Goal: Task Accomplishment & Management: Manage account settings

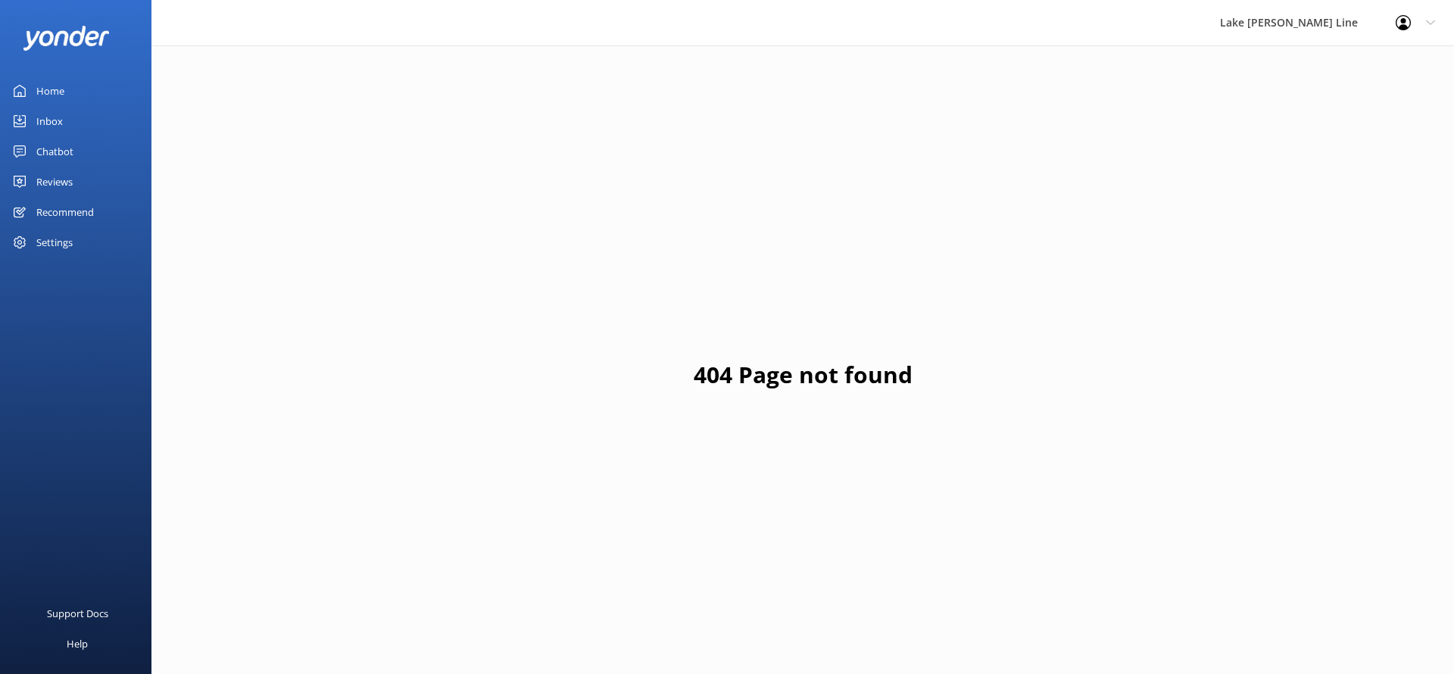
scroll to position [45, 0]
click at [73, 152] on div "Chatbot" at bounding box center [54, 151] width 37 height 30
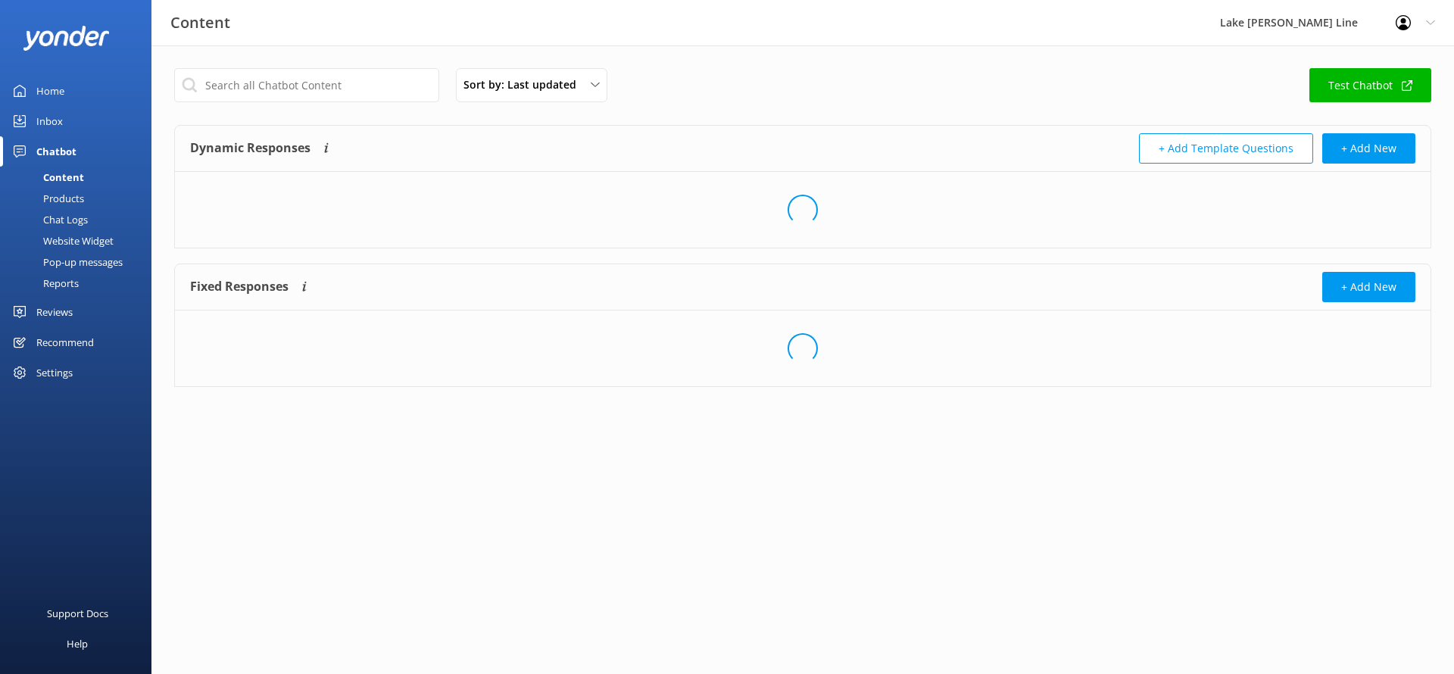
click at [92, 218] on link "Chat Logs" at bounding box center [80, 219] width 142 height 21
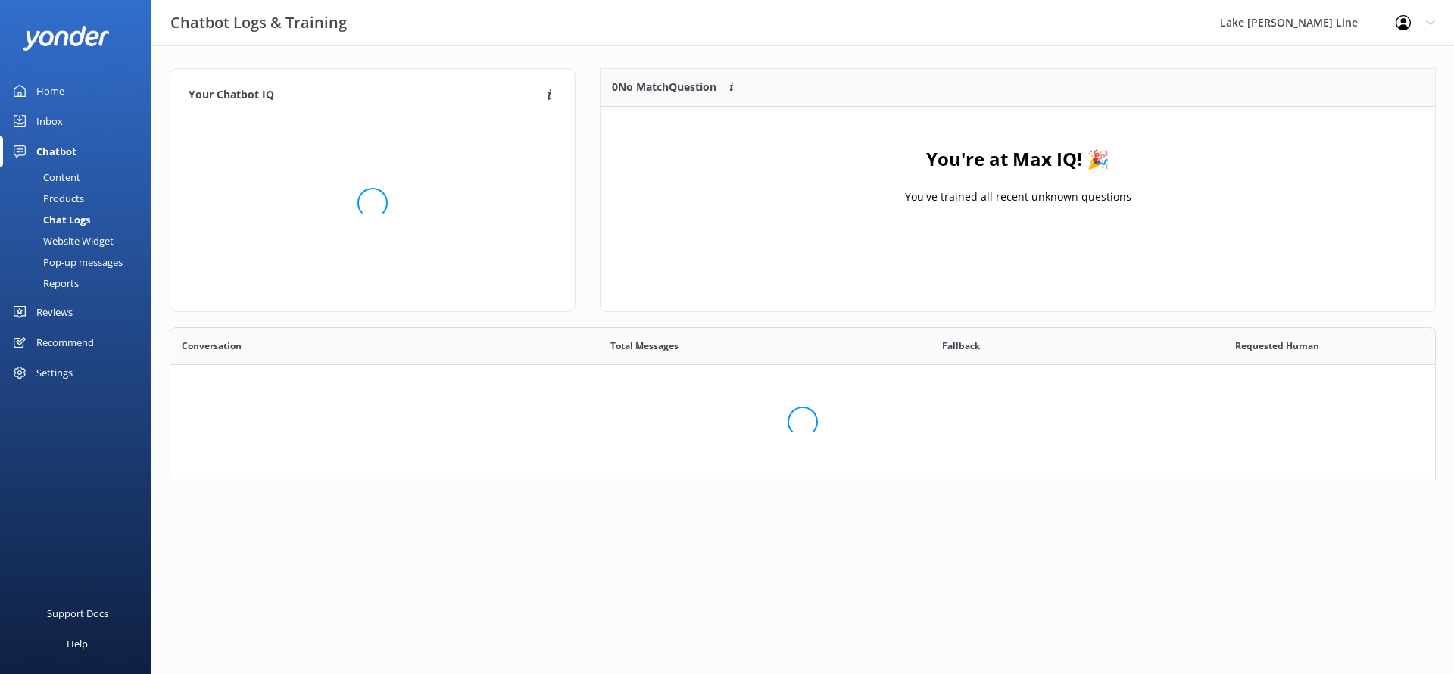
scroll to position [531, 1264]
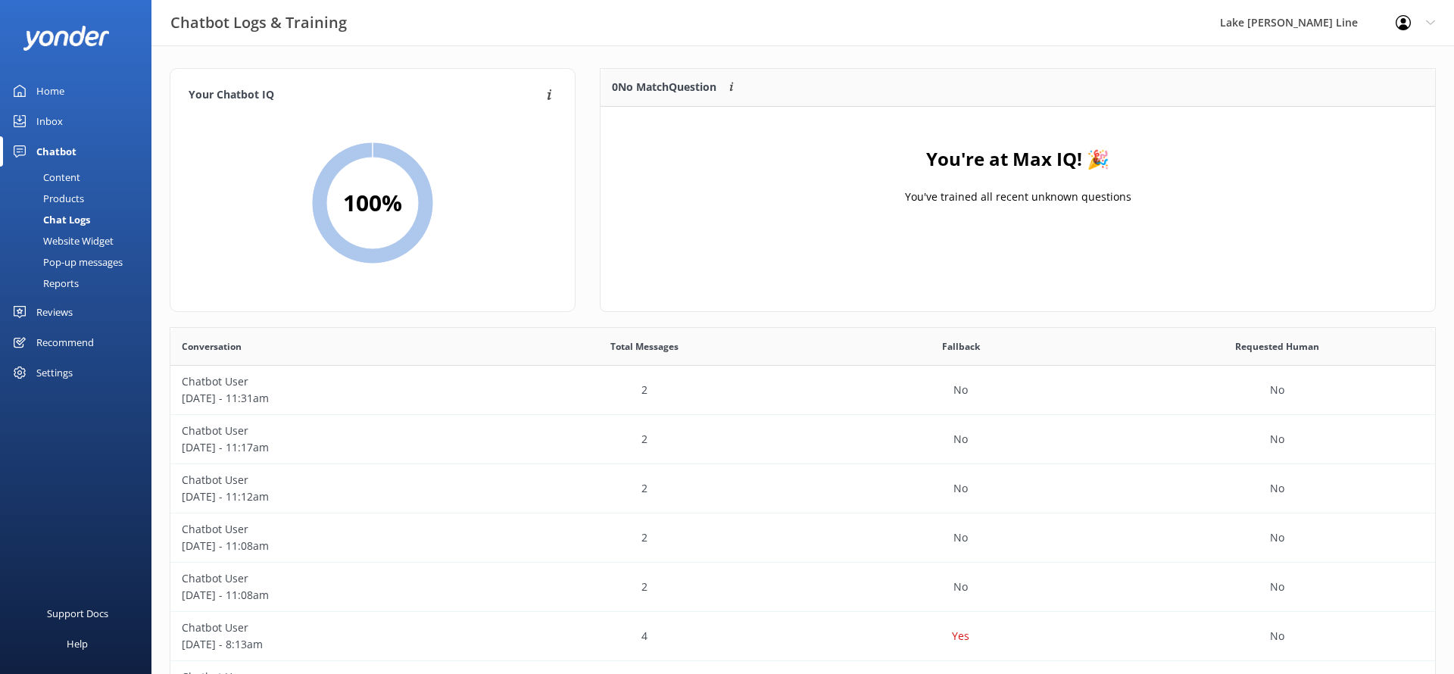
click at [77, 176] on div "Content" at bounding box center [44, 177] width 71 height 21
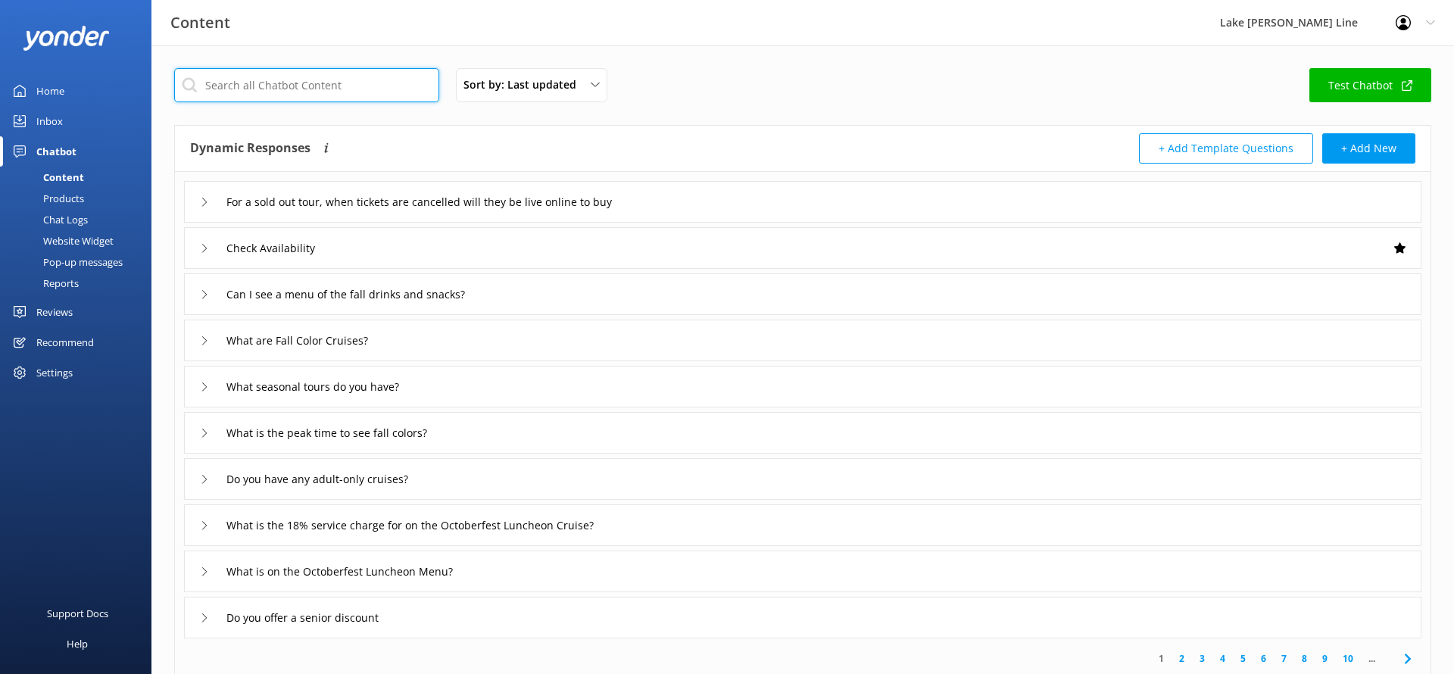
click at [332, 91] on input "text" at bounding box center [306, 85] width 265 height 34
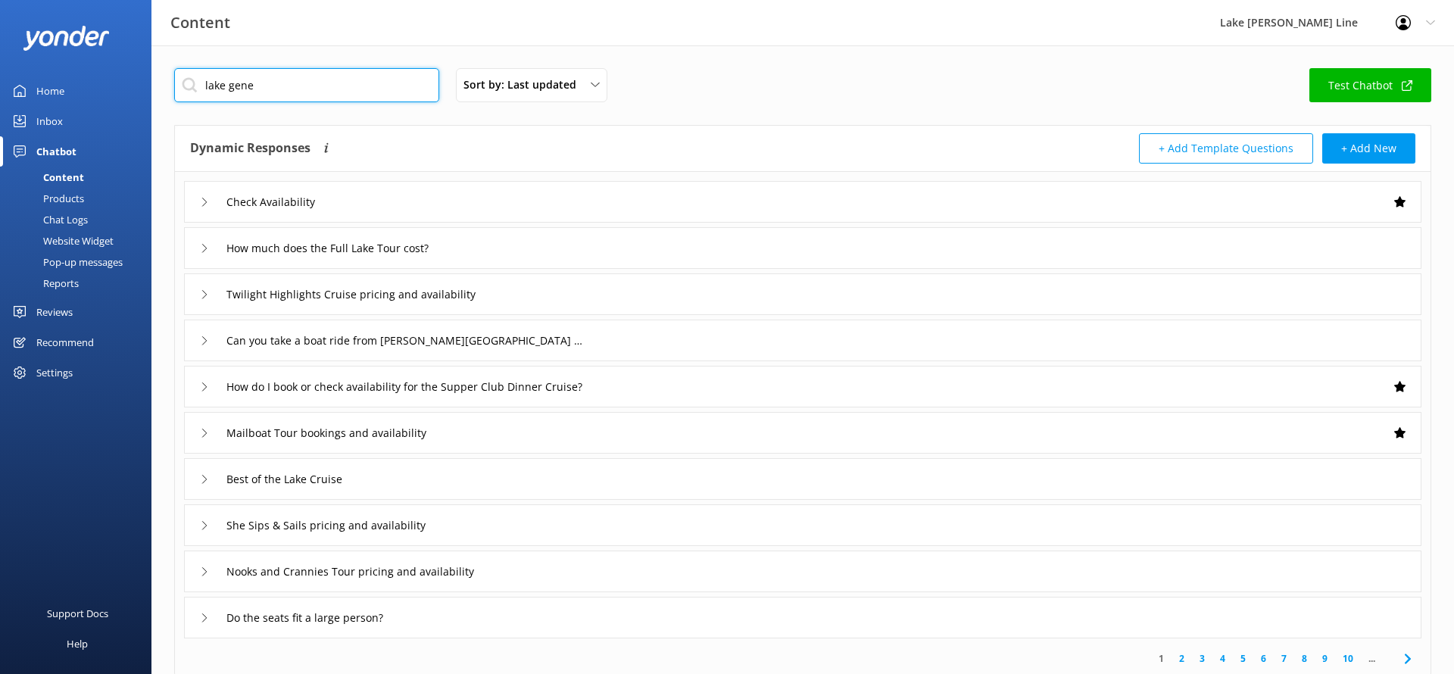
type input "lake genev"
type input "Can you take a boat ride from [PERSON_NAME][GEOGRAPHIC_DATA] to [GEOGRAPHIC_DAT…"
type input "Is this the [GEOGRAPHIC_DATA] in [GEOGRAPHIC_DATA]?"
type input "How far is Walworth from [GEOGRAPHIC_DATA]?"
type input "How deep is [GEOGRAPHIC_DATA]?"
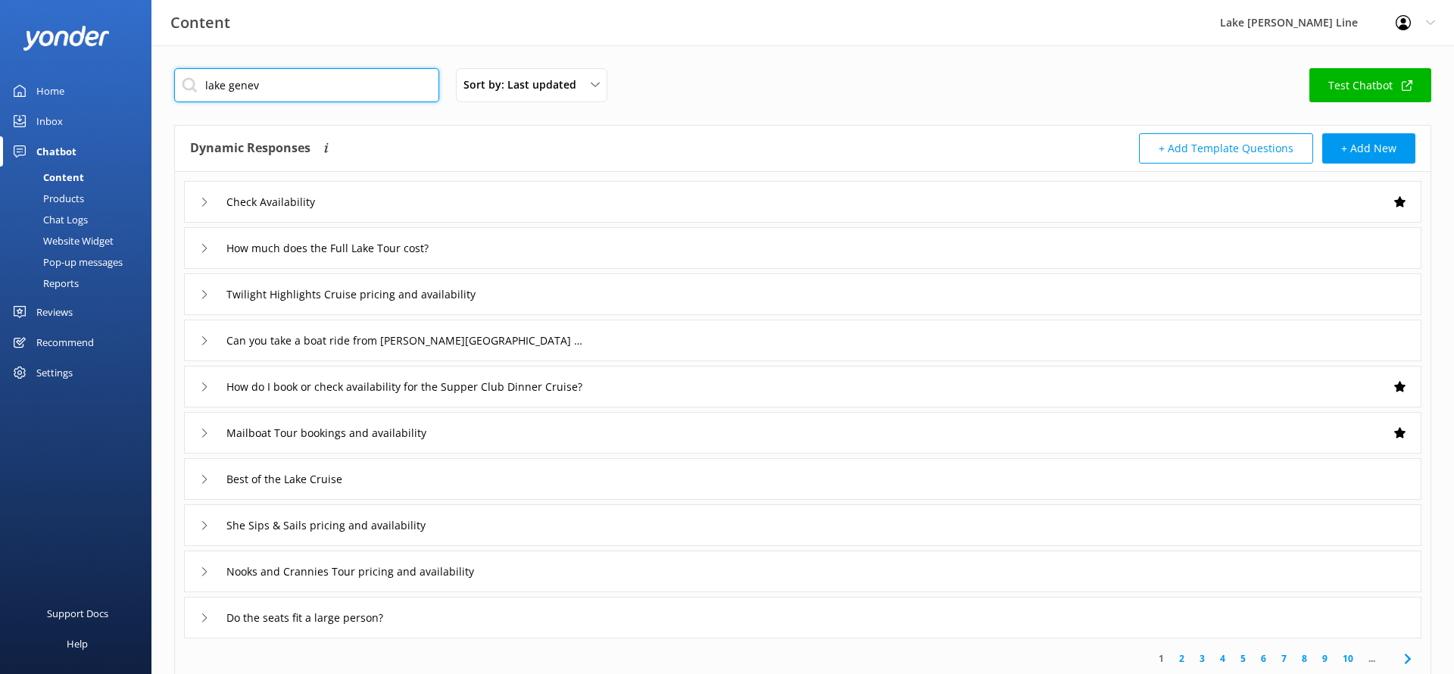
type input "What States and or Country is [GEOGRAPHIC_DATA]"
type input "Information about the Remarkable Women of Lake [PERSON_NAME]"
type input "Remarkable Women of Lake [PERSON_NAME] pricing and availability"
type input "How long is the Remarkable Women of Lake [PERSON_NAME]"
type input "Where can I stay in [GEOGRAPHIC_DATA]"
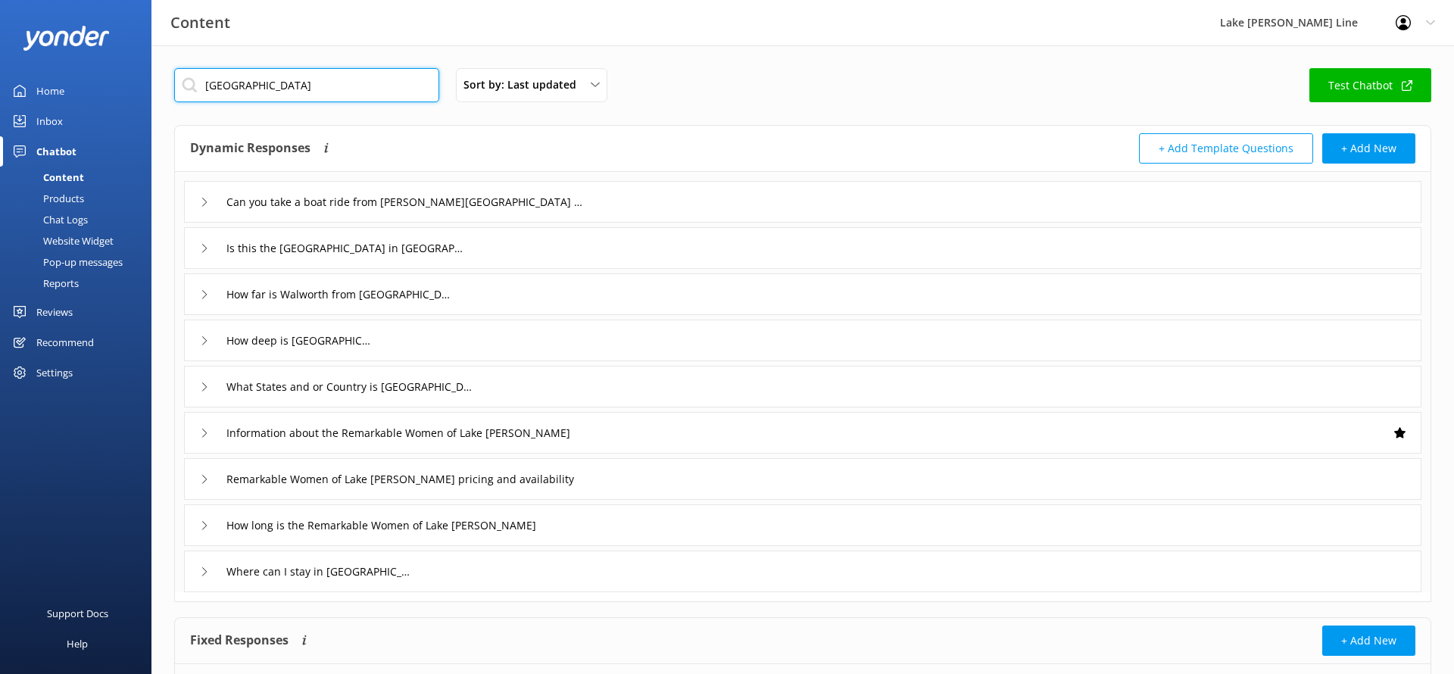
type input "[GEOGRAPHIC_DATA]"
click at [1365, 149] on button "+ Add New" at bounding box center [1368, 148] width 93 height 30
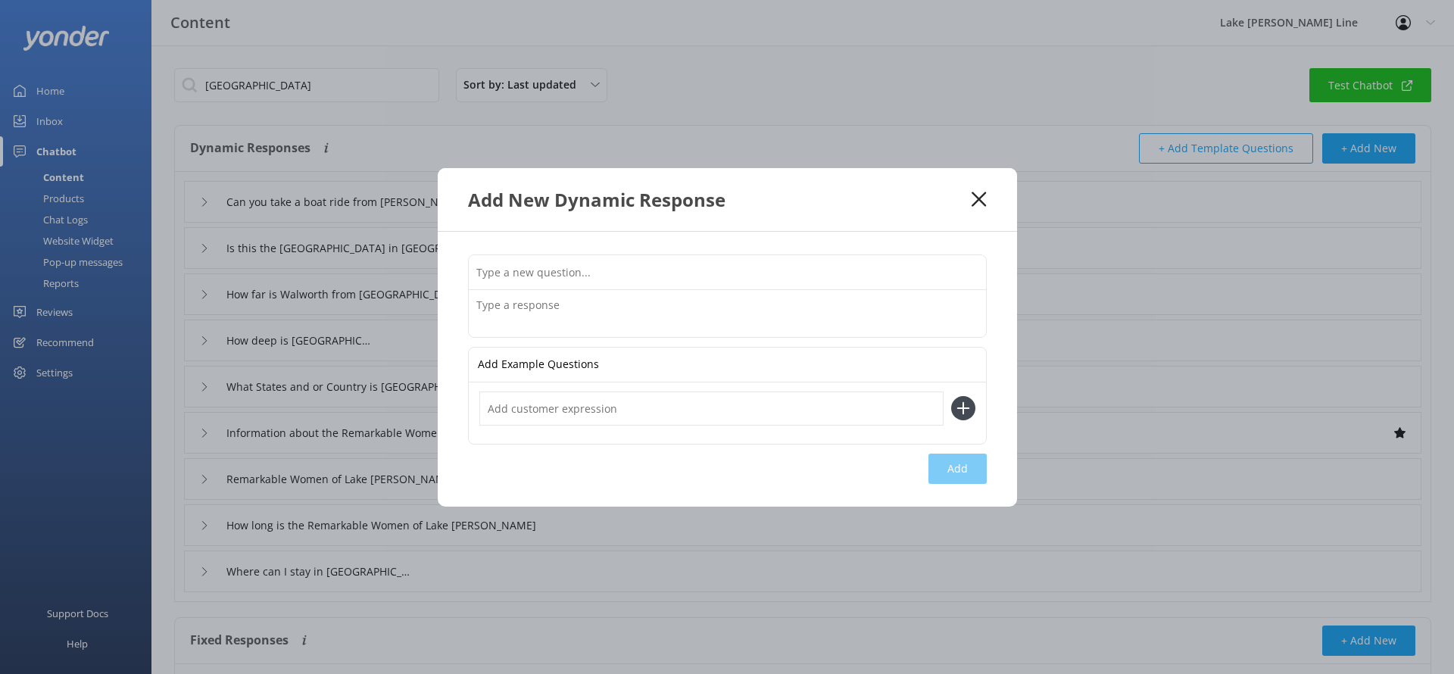
click at [762, 264] on input "text" at bounding box center [727, 272] width 517 height 34
type input "What are some things to do in [GEOGRAPHIC_DATA]?"
click at [652, 310] on textarea at bounding box center [727, 313] width 517 height 47
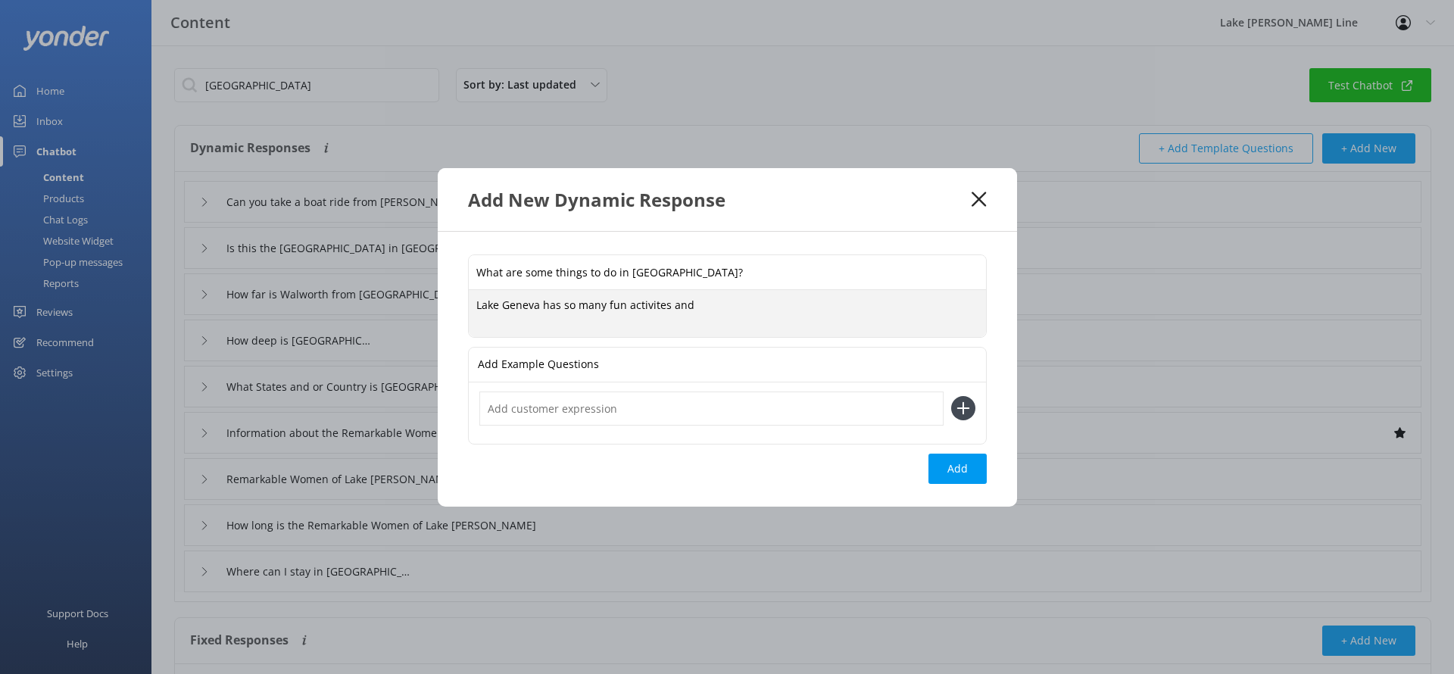
click at [653, 309] on textarea "Lake Geneva has so many fun activites and" at bounding box center [727, 313] width 517 height 47
click at [719, 307] on textarea "[GEOGRAPHIC_DATA] has so many fun activities and" at bounding box center [727, 313] width 517 height 47
paste textarea "[URL][DOMAIN_NAME]"
type textarea "[GEOGRAPHIC_DATA] has so many fun activities and events! Click [URL][DOMAIN_NAM…"
click at [678, 400] on input "text" at bounding box center [711, 408] width 464 height 34
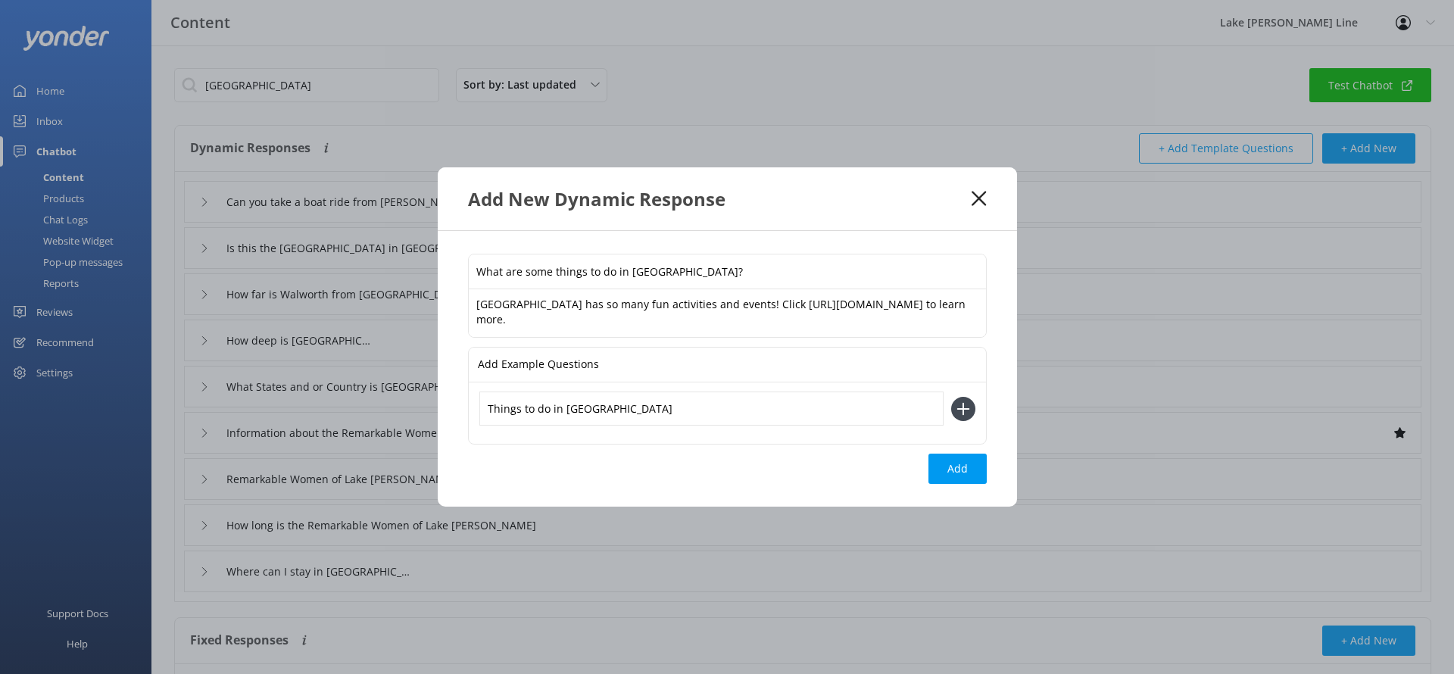
type input "Things to do in [GEOGRAPHIC_DATA]"
click at [964, 413] on icon at bounding box center [963, 409] width 24 height 24
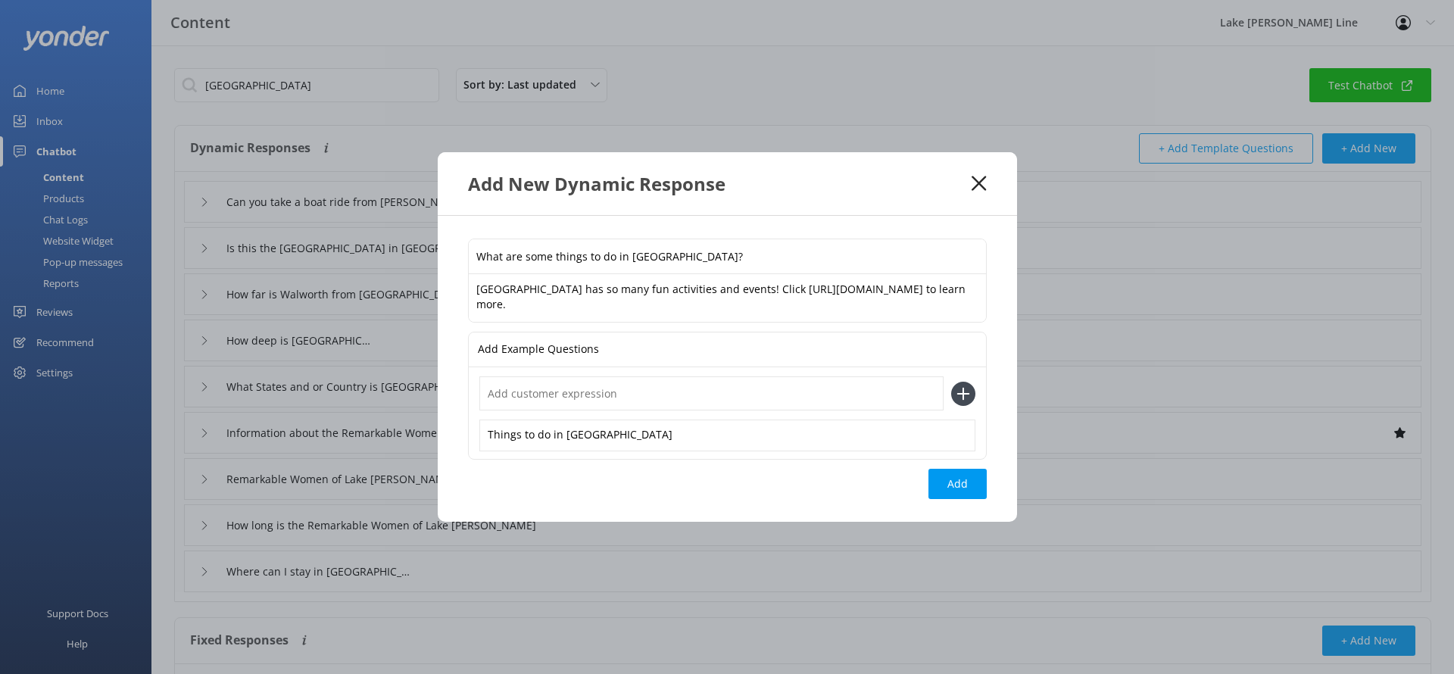
click at [737, 402] on input "text" at bounding box center [711, 393] width 464 height 34
type input "What else can I do in [GEOGRAPHIC_DATA]?"
click at [960, 392] on icon at bounding box center [963, 394] width 24 height 24
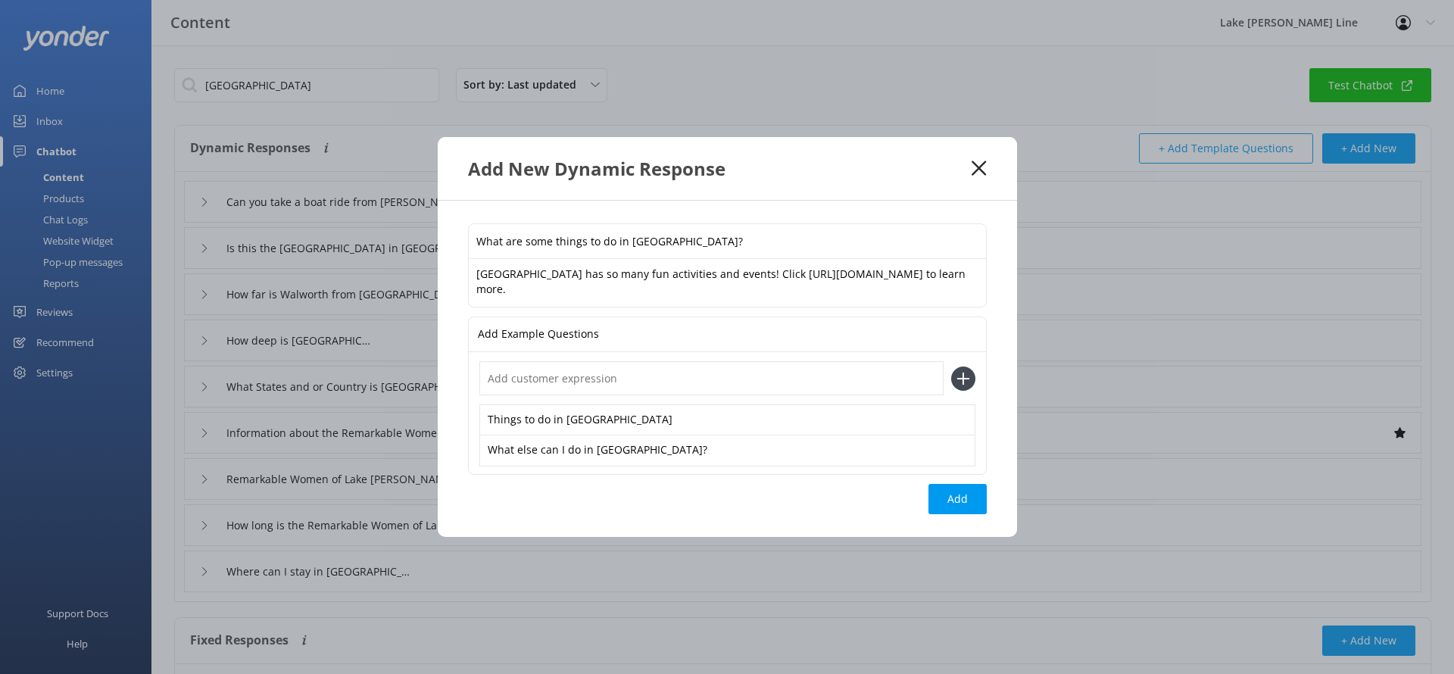
click at [793, 384] on input "text" at bounding box center [711, 378] width 464 height 34
type input "Are there any other tour boats?"
click at [922, 381] on input "Are there any other tour boats?" at bounding box center [711, 378] width 464 height 34
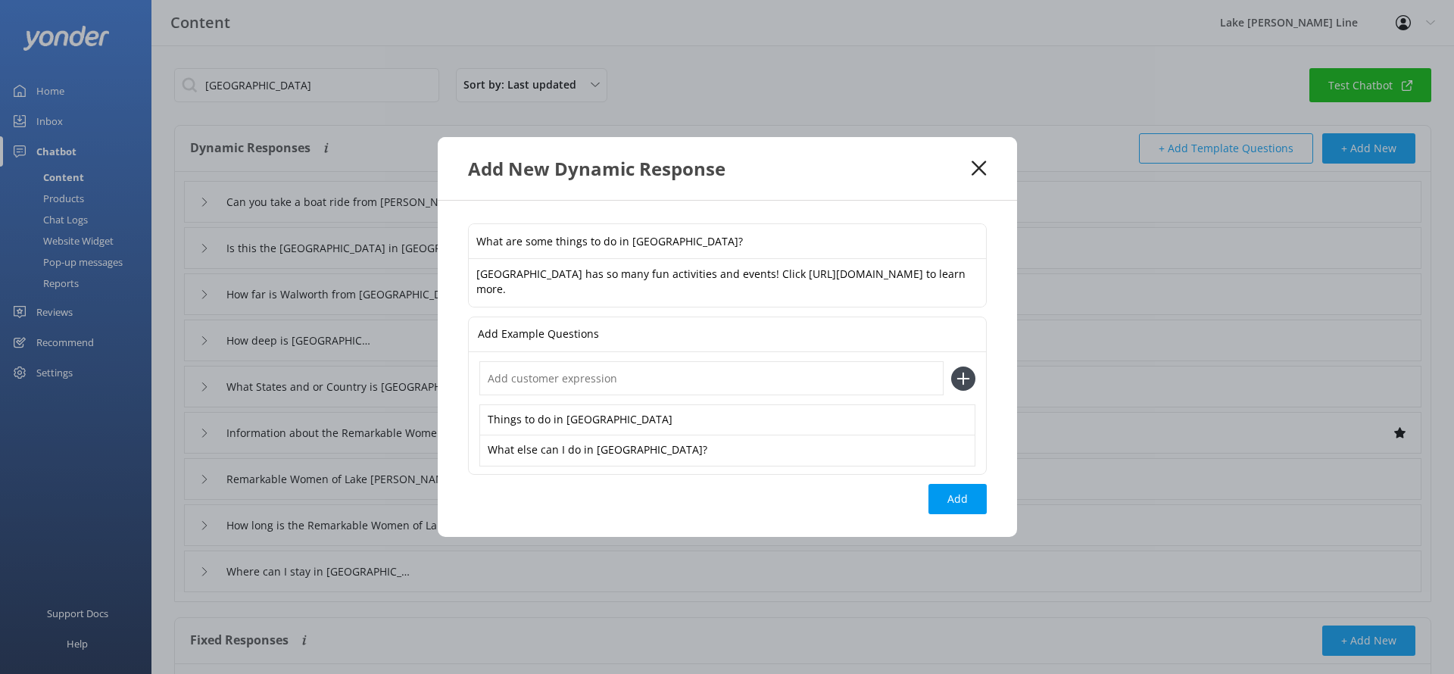
type input "A"
click at [970, 499] on button "Add" at bounding box center [957, 499] width 58 height 30
type input "What are some things to do in [GEOGRAPHIC_DATA]?"
type input "Can you take a boat ride from [PERSON_NAME][GEOGRAPHIC_DATA] to [GEOGRAPHIC_DAT…"
type input "Is this the [GEOGRAPHIC_DATA] in [GEOGRAPHIC_DATA]?"
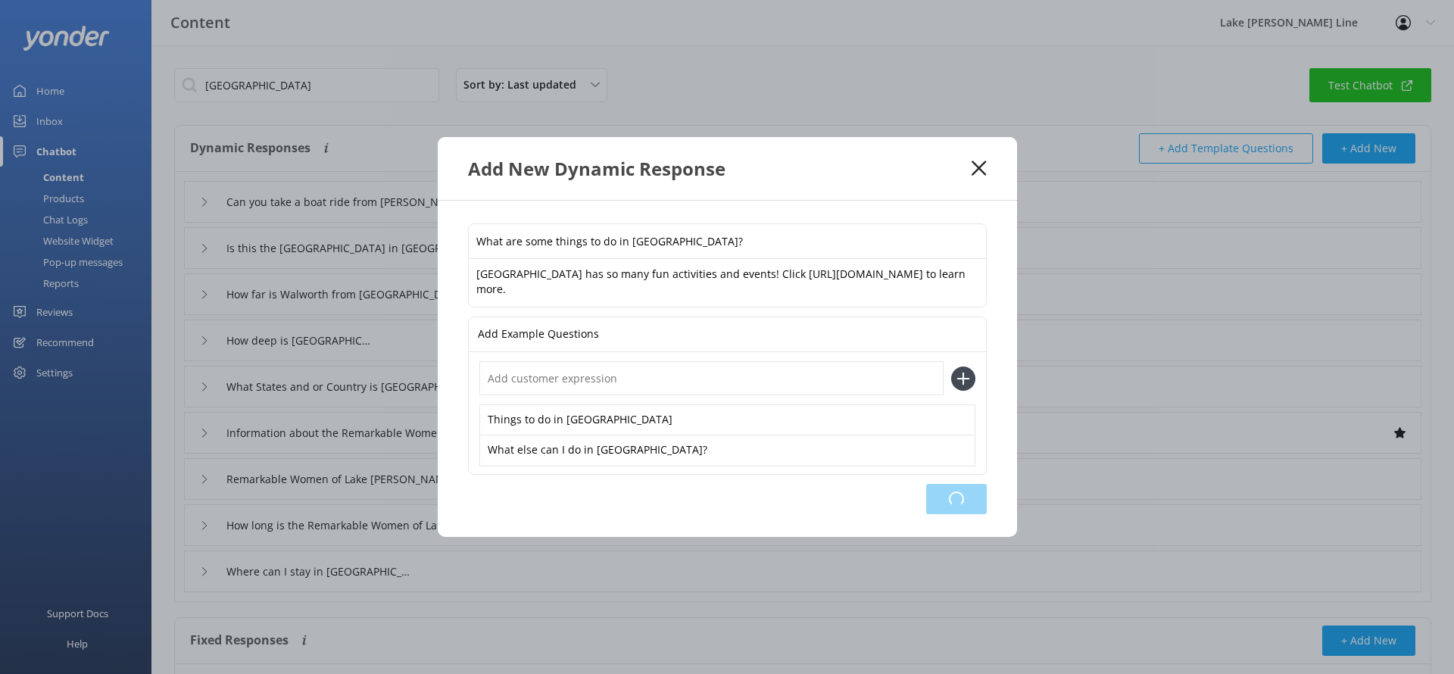
type input "How far is Walworth from [GEOGRAPHIC_DATA]?"
type input "How deep is [GEOGRAPHIC_DATA]?"
type input "What States and or Country is [GEOGRAPHIC_DATA]"
type input "Information about the Remarkable Women of Lake [PERSON_NAME]"
type input "Remarkable Women of Lake [PERSON_NAME] pricing and availability"
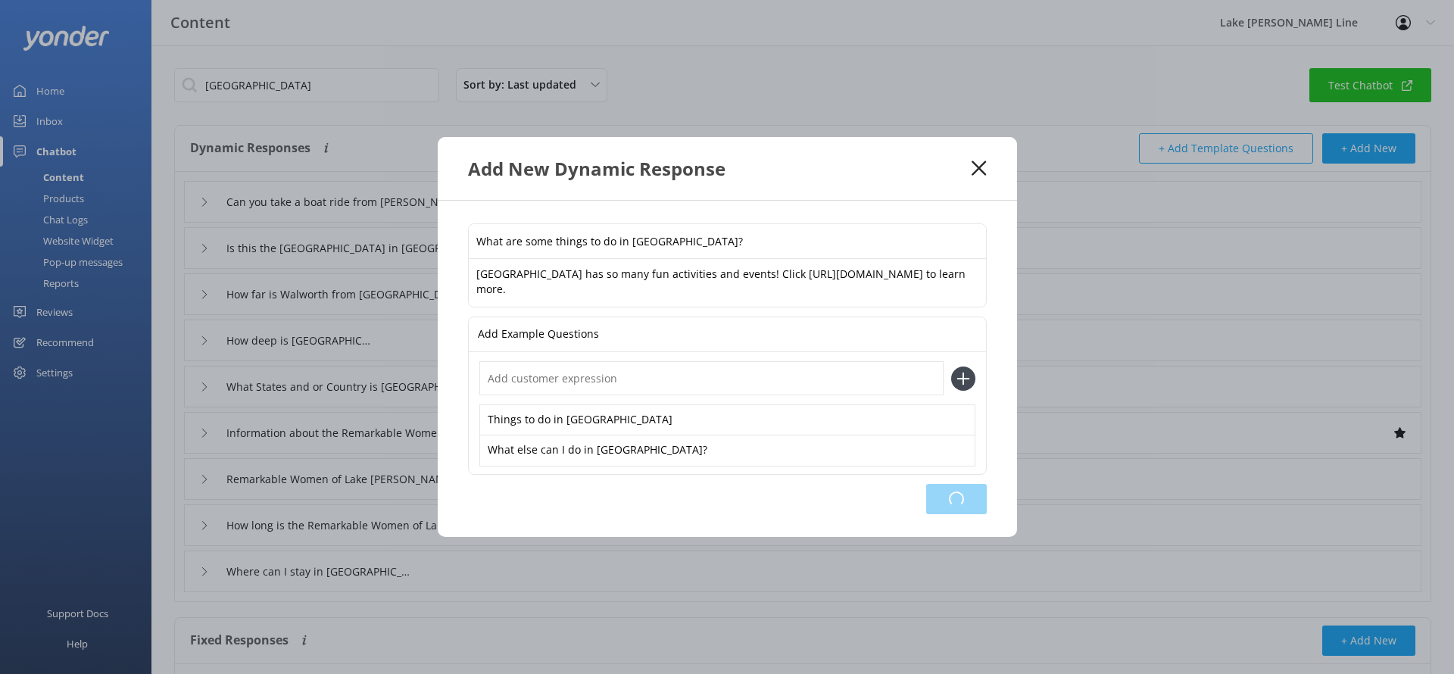
type input "How long is the Remarkable Women of Lake [PERSON_NAME]"
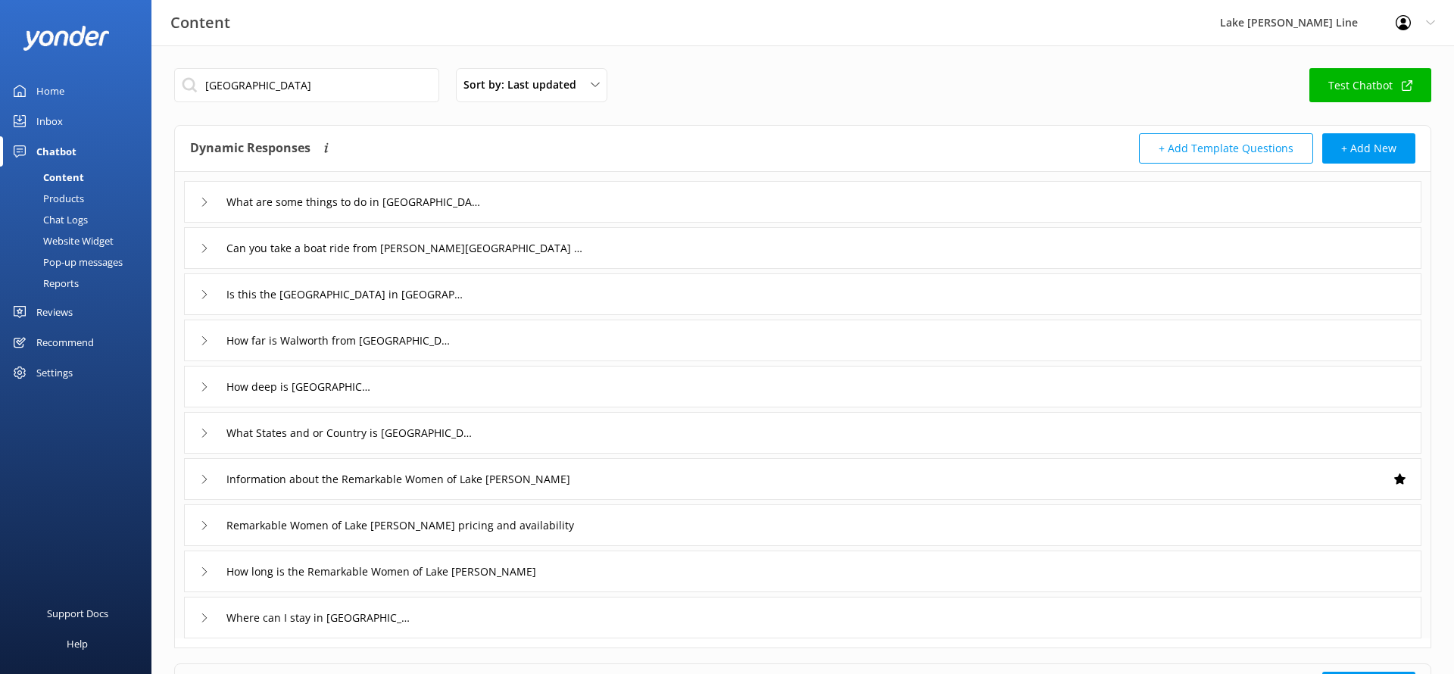
click at [1370, 80] on link "Test Chatbot" at bounding box center [1370, 85] width 122 height 34
click at [207, 201] on icon at bounding box center [204, 202] width 9 height 9
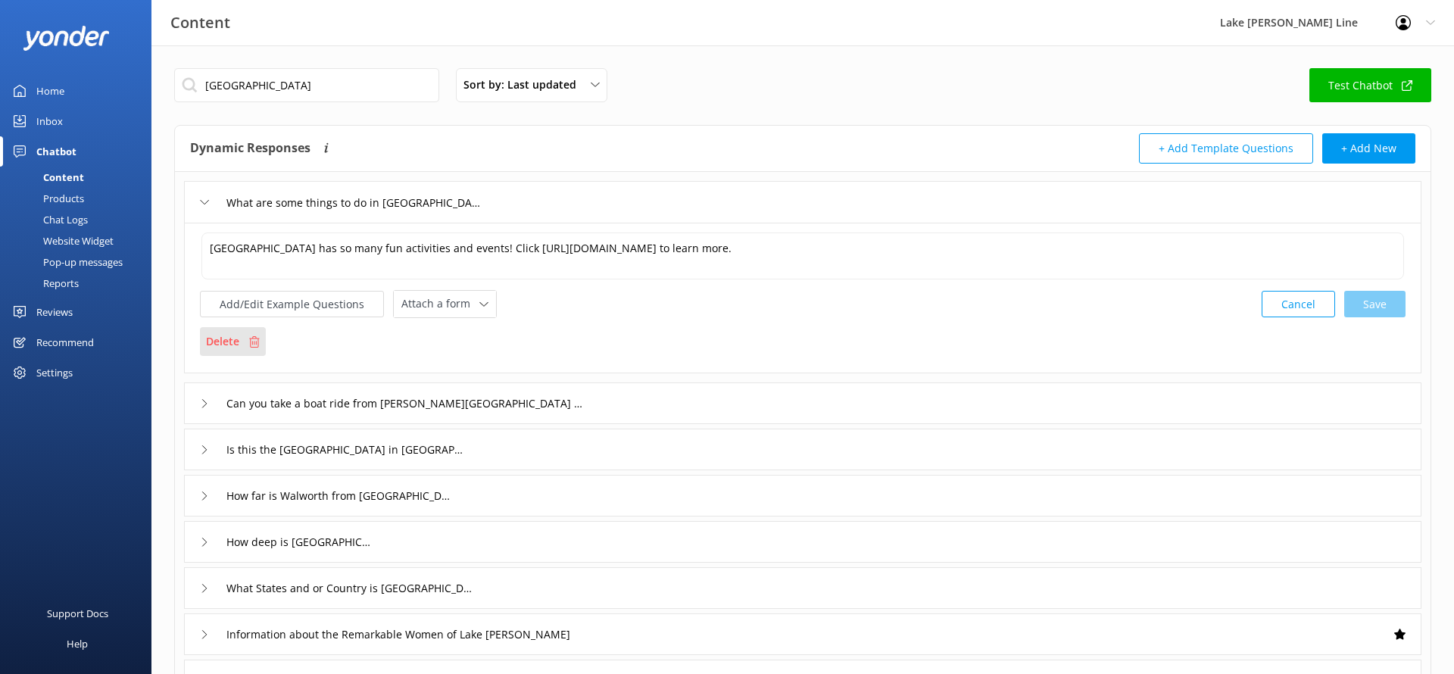
click at [252, 341] on icon at bounding box center [253, 341] width 11 height 11
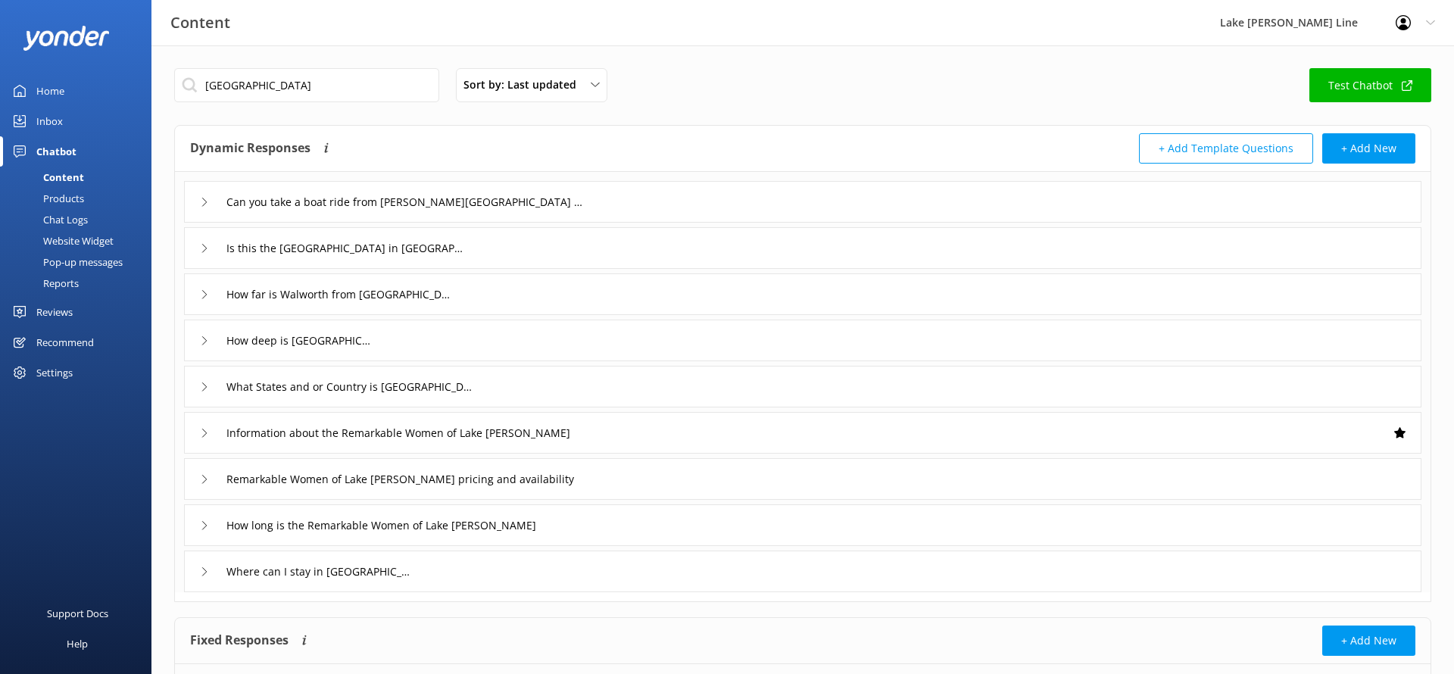
click at [104, 213] on link "Chat Logs" at bounding box center [80, 219] width 142 height 21
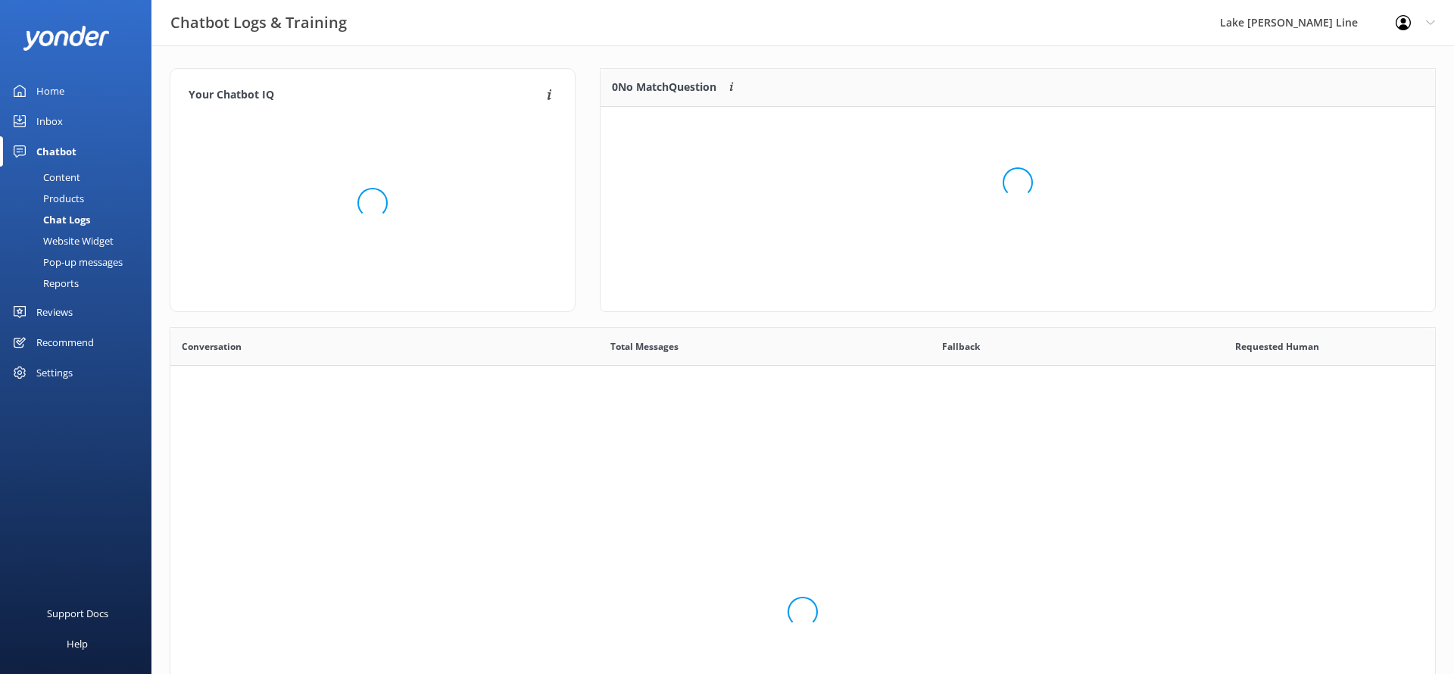
scroll to position [531, 1264]
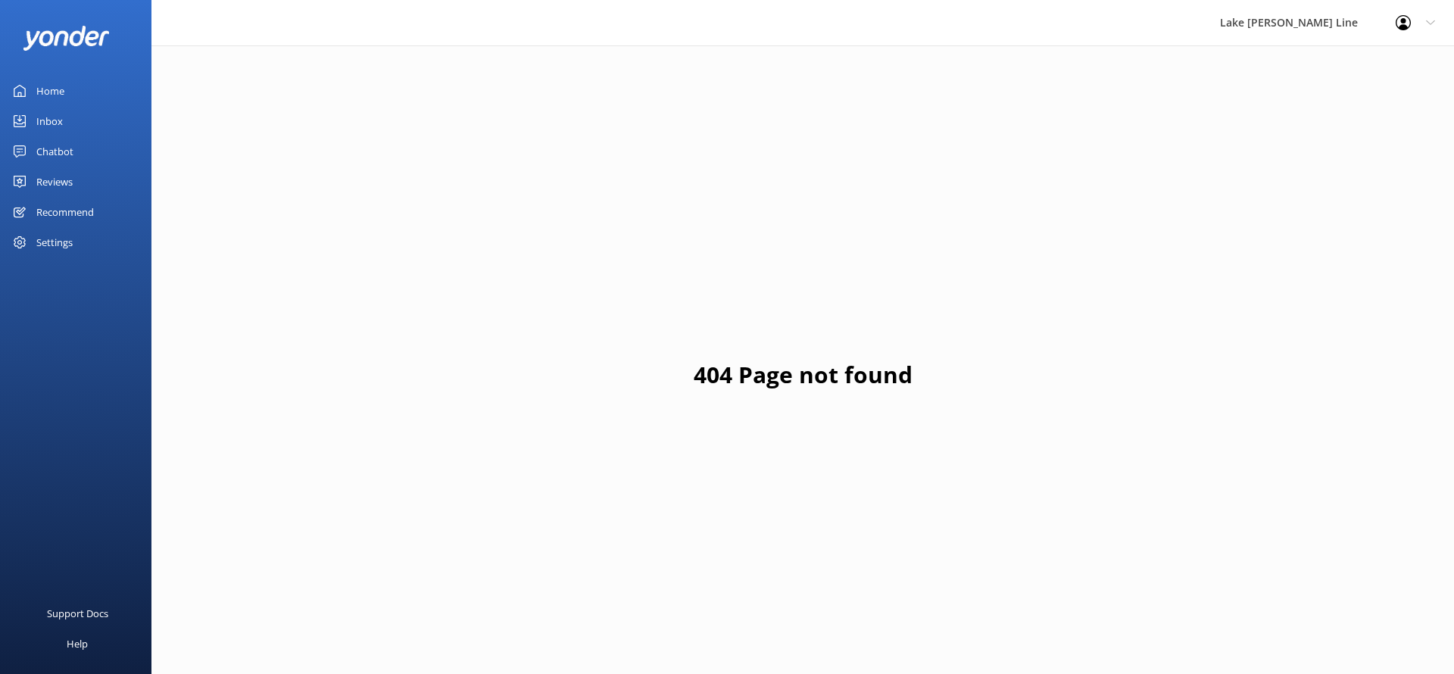
click at [89, 138] on link "Chatbot" at bounding box center [75, 151] width 151 height 30
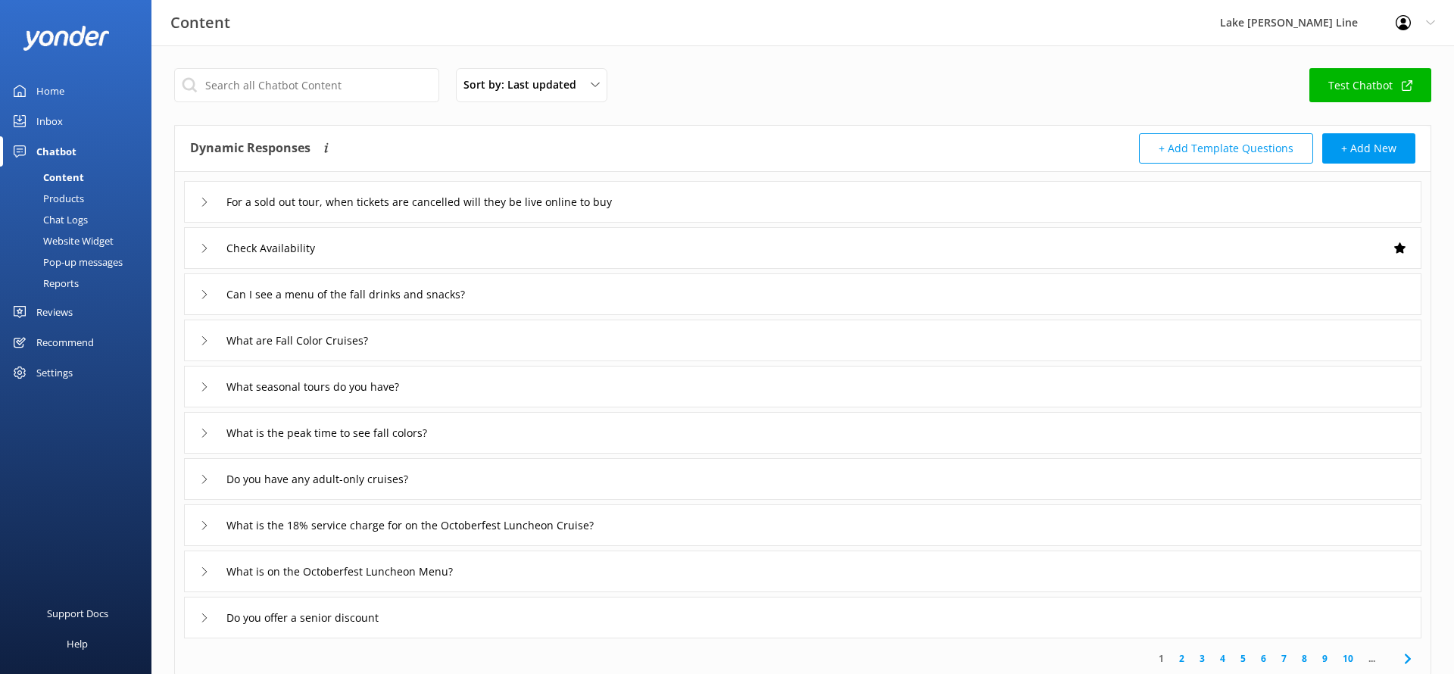
click at [94, 207] on link "Products" at bounding box center [80, 198] width 142 height 21
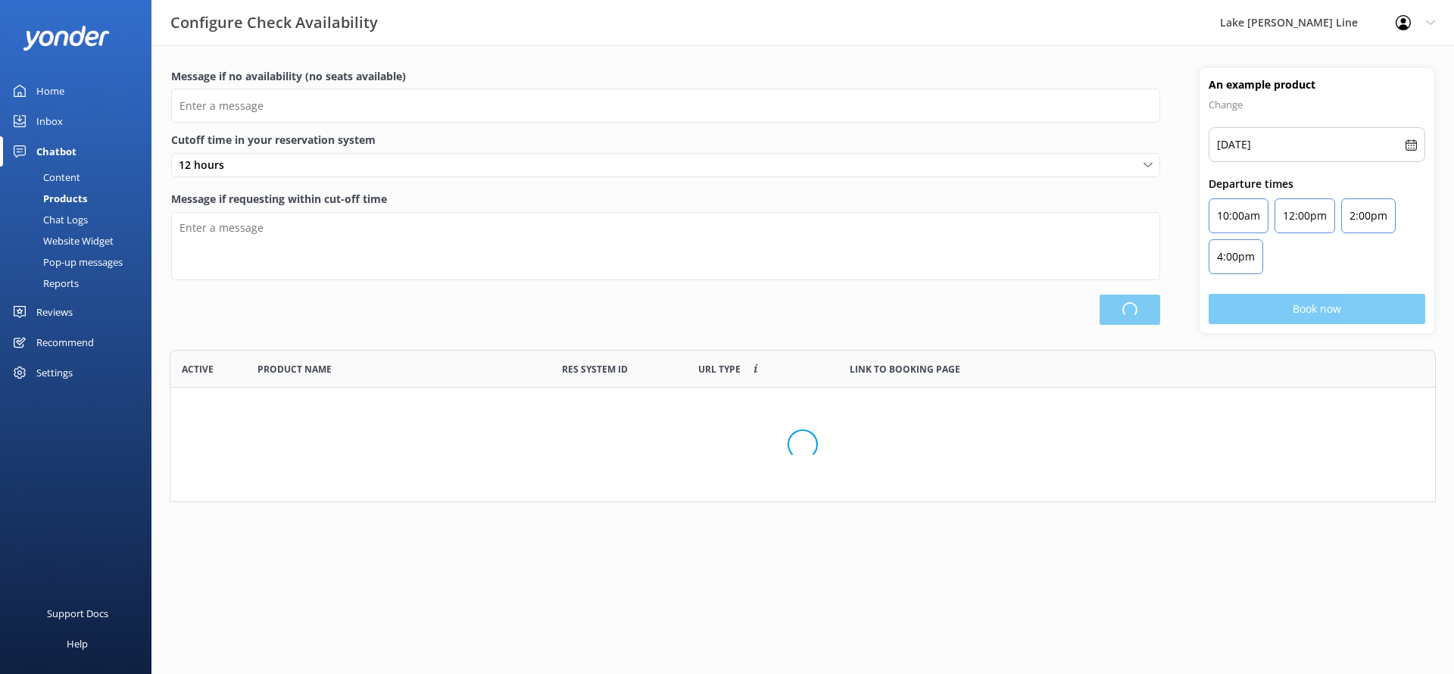
scroll to position [152, 1266]
click at [89, 216] on link "Chat Logs" at bounding box center [80, 219] width 142 height 21
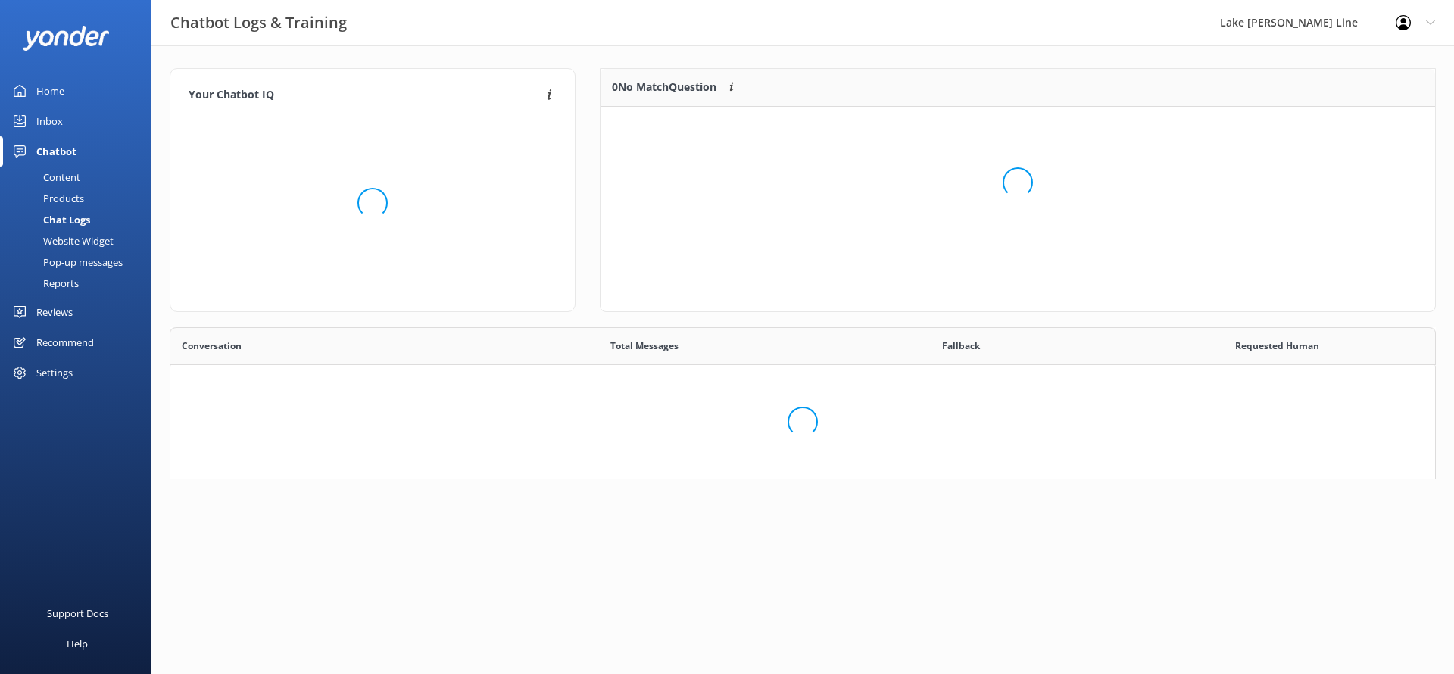
scroll to position [531, 1264]
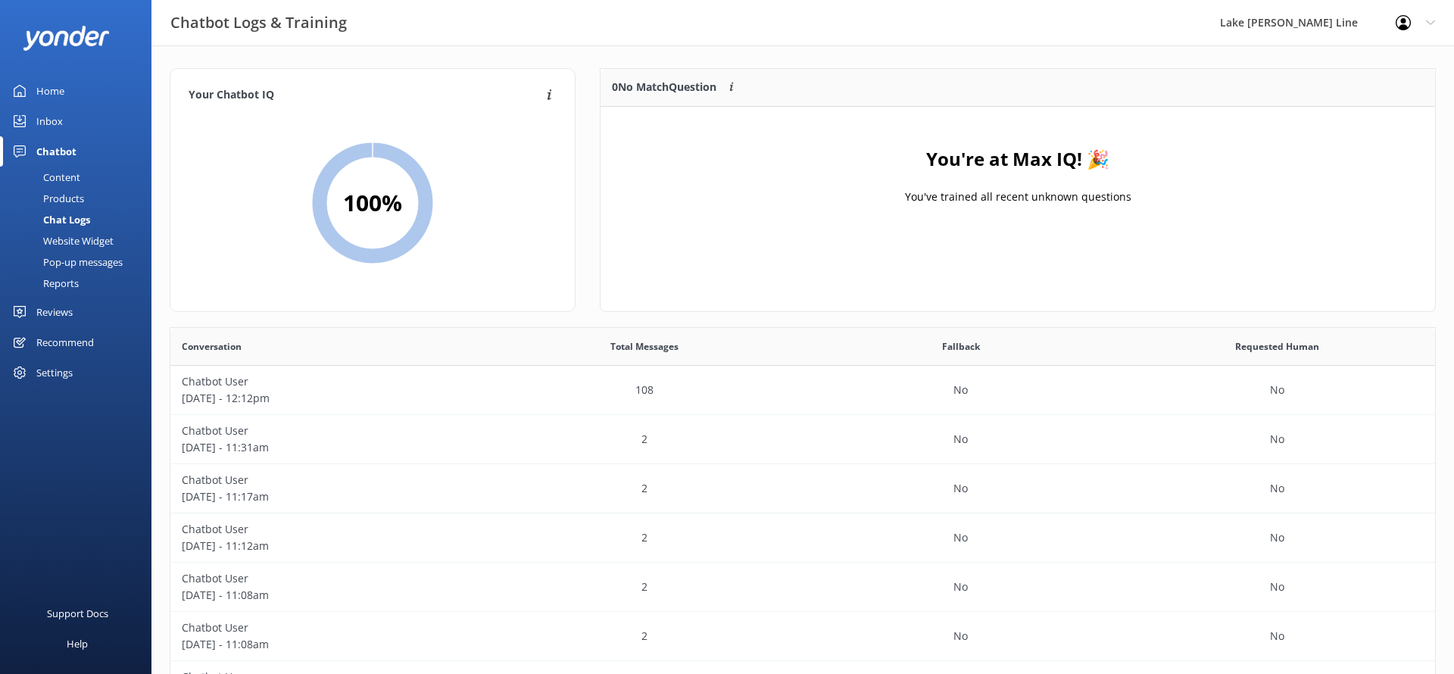
click at [60, 174] on div "Content" at bounding box center [44, 177] width 71 height 21
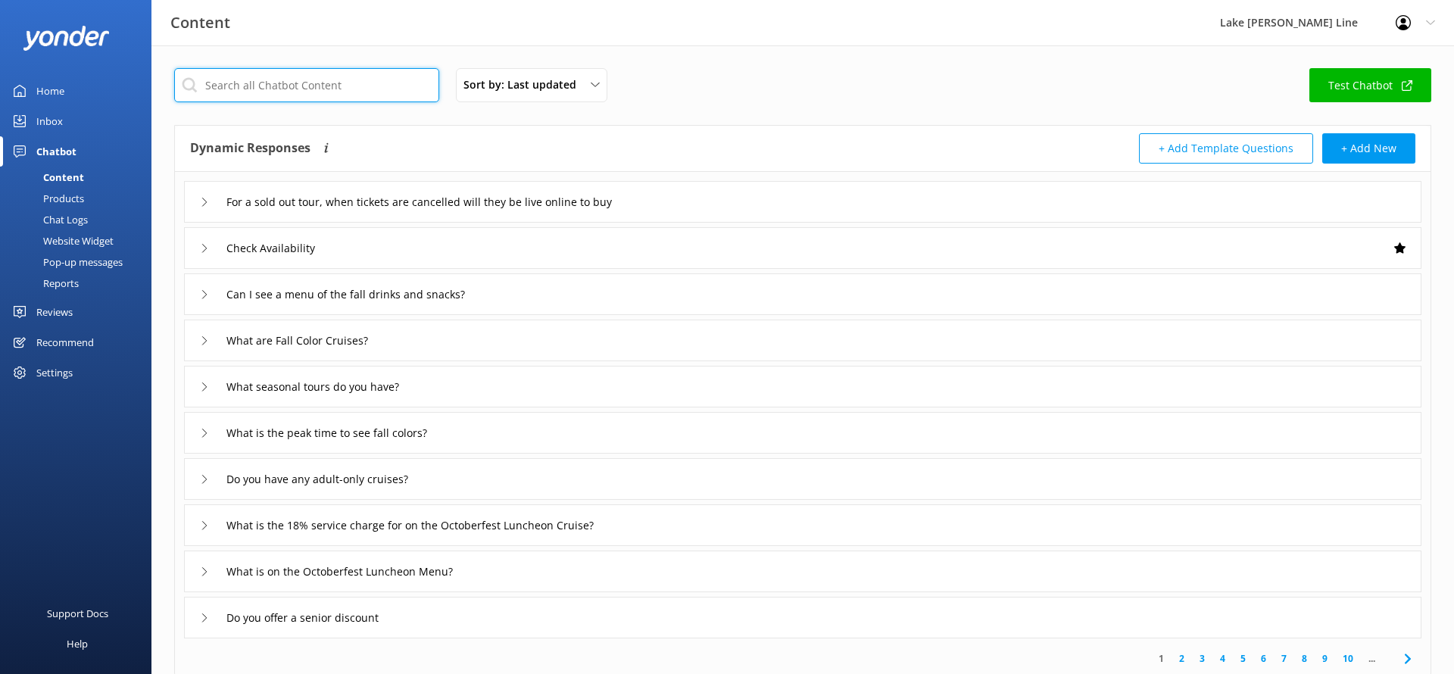
click at [257, 92] on input "text" at bounding box center [306, 85] width 265 height 34
type input "fall"
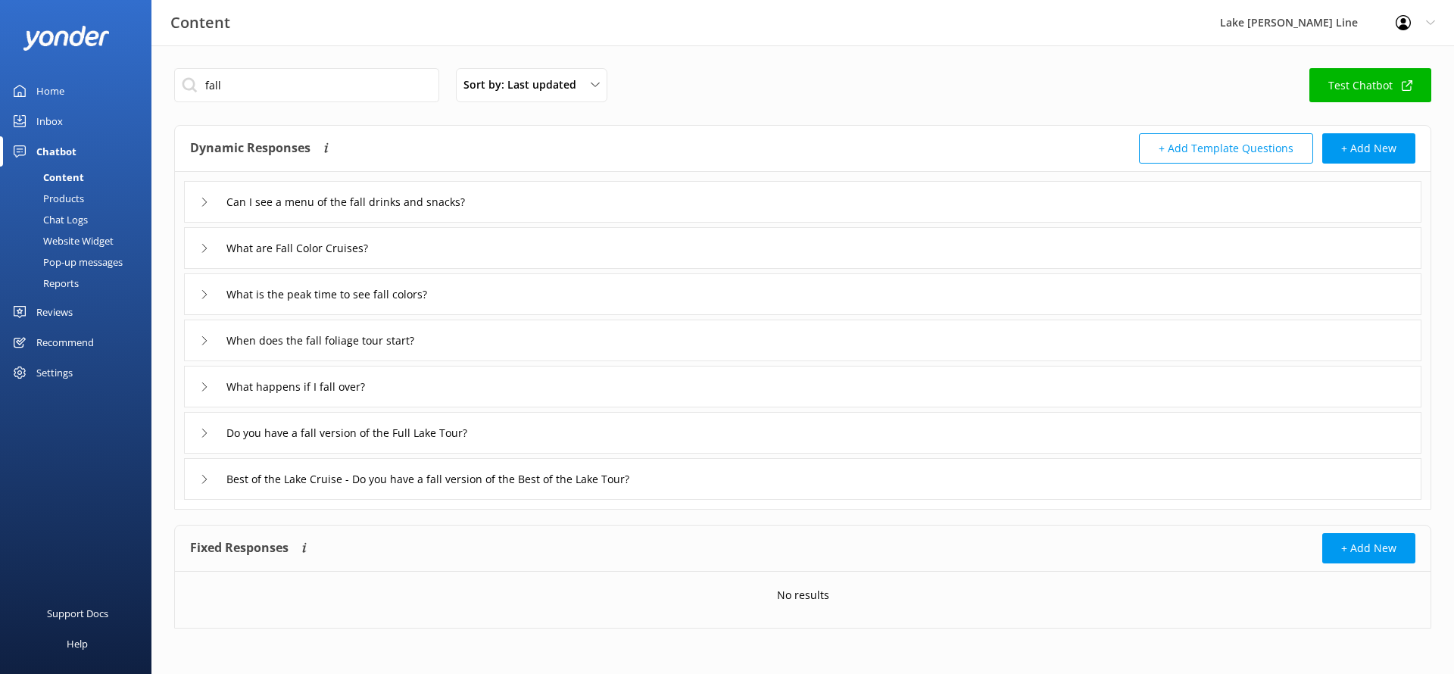
click at [70, 216] on div "Chat Logs" at bounding box center [48, 219] width 79 height 21
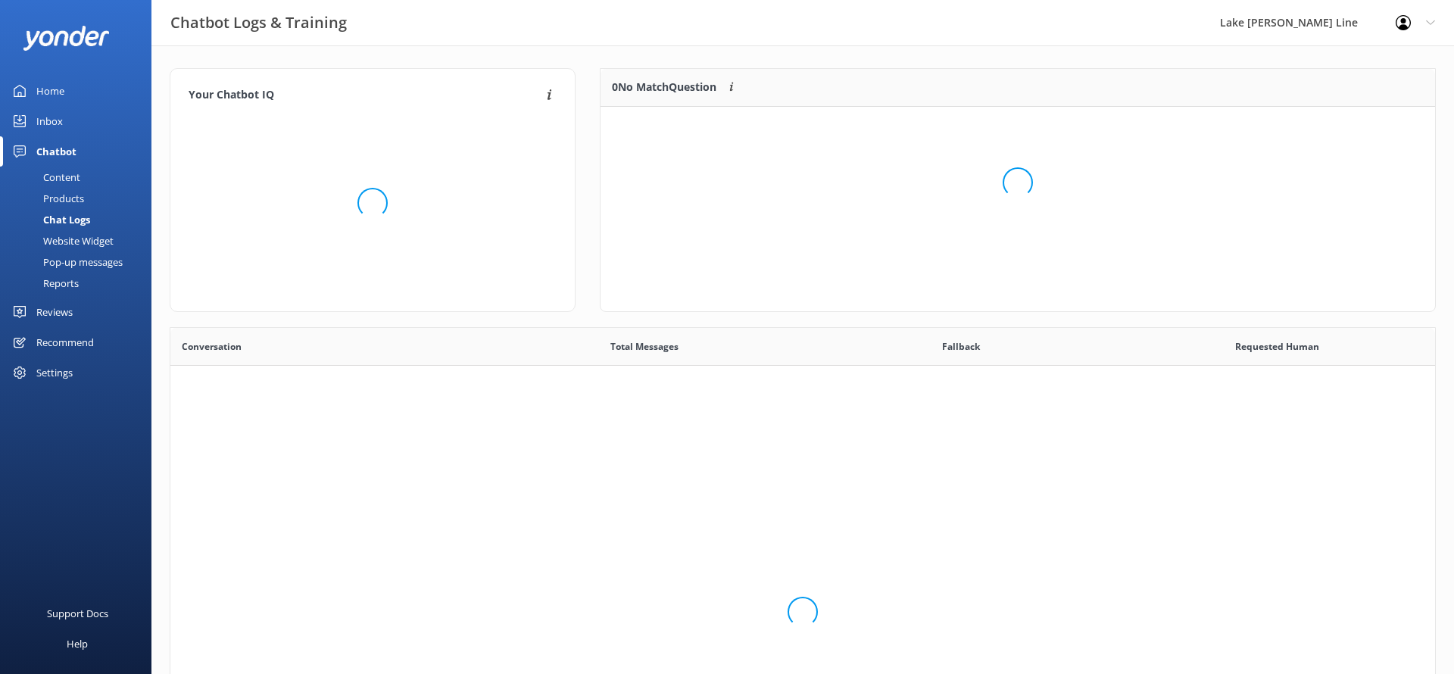
scroll to position [531, 1264]
click at [63, 201] on div "Products" at bounding box center [46, 198] width 75 height 21
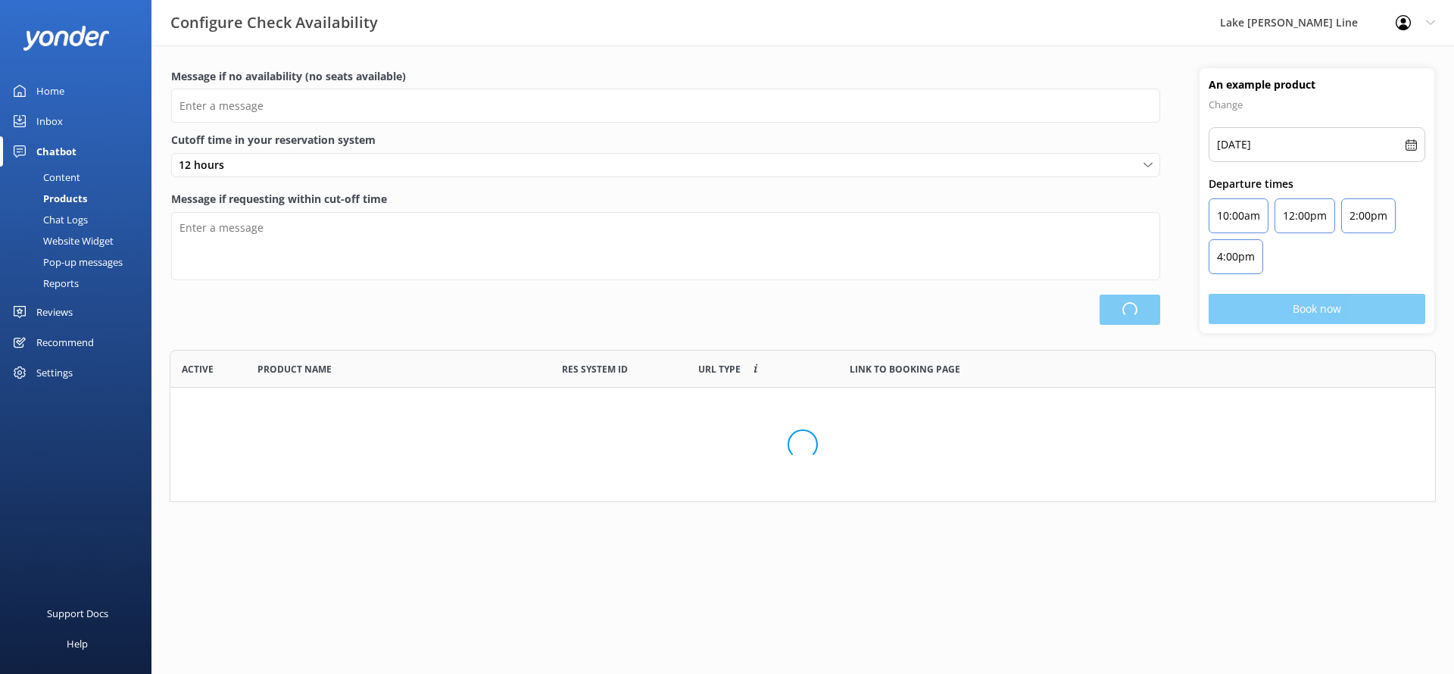
scroll to position [455, 1264]
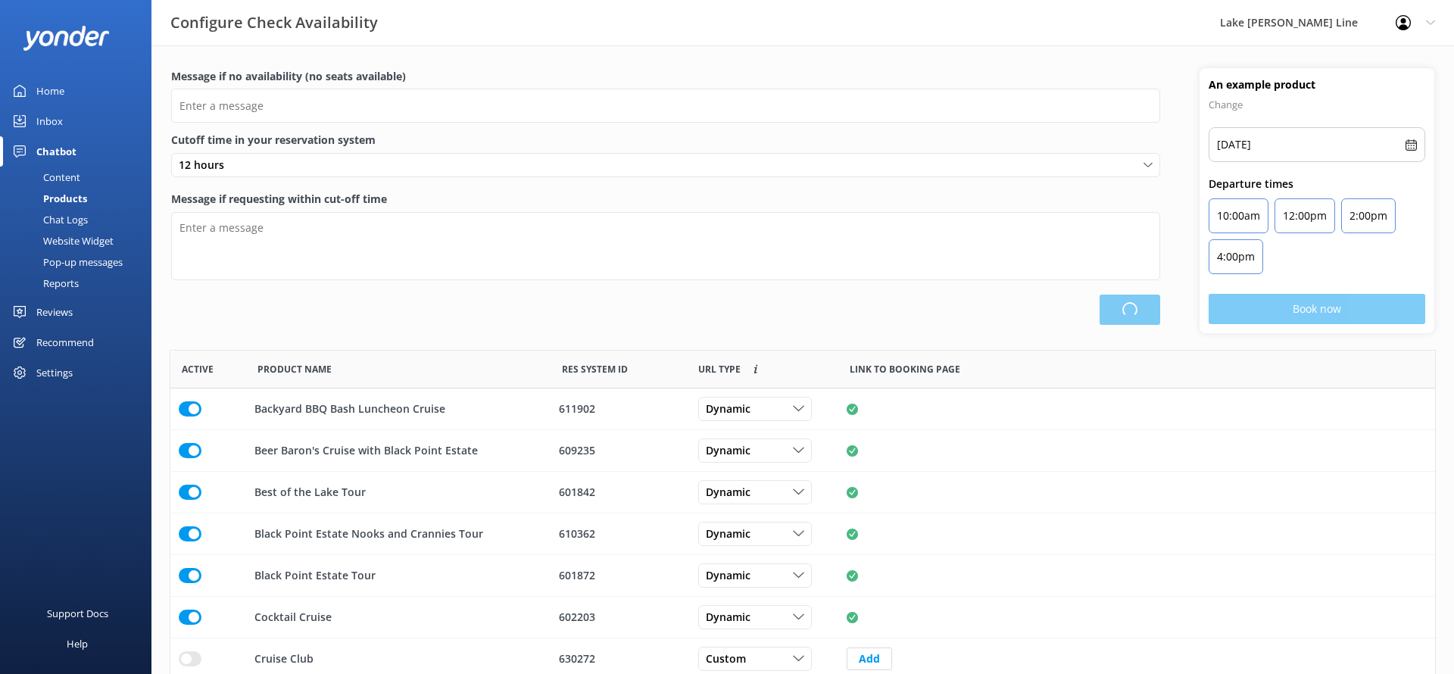
type input "There are no seats available, please try another day or a different tour."
type textarea "This tour is departing soon. You may still be able to buy tickets at our ticket…"
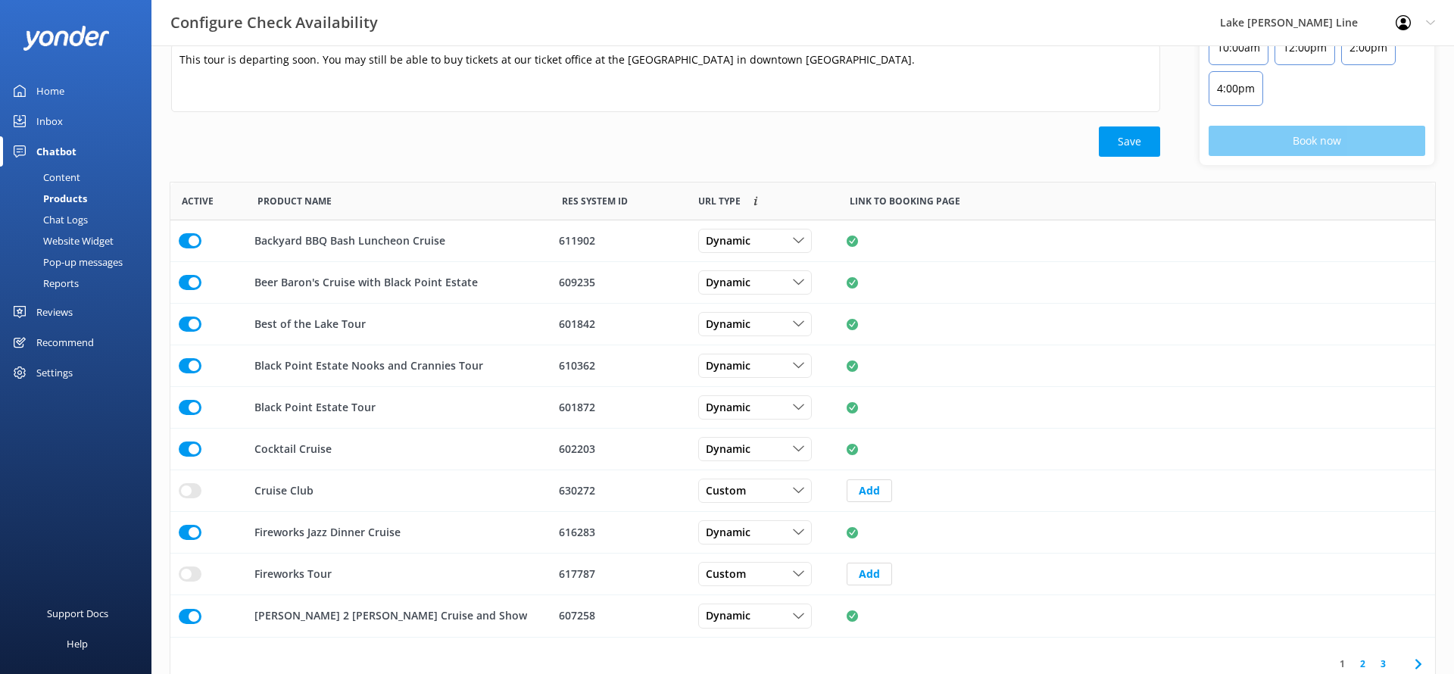
scroll to position [185, 0]
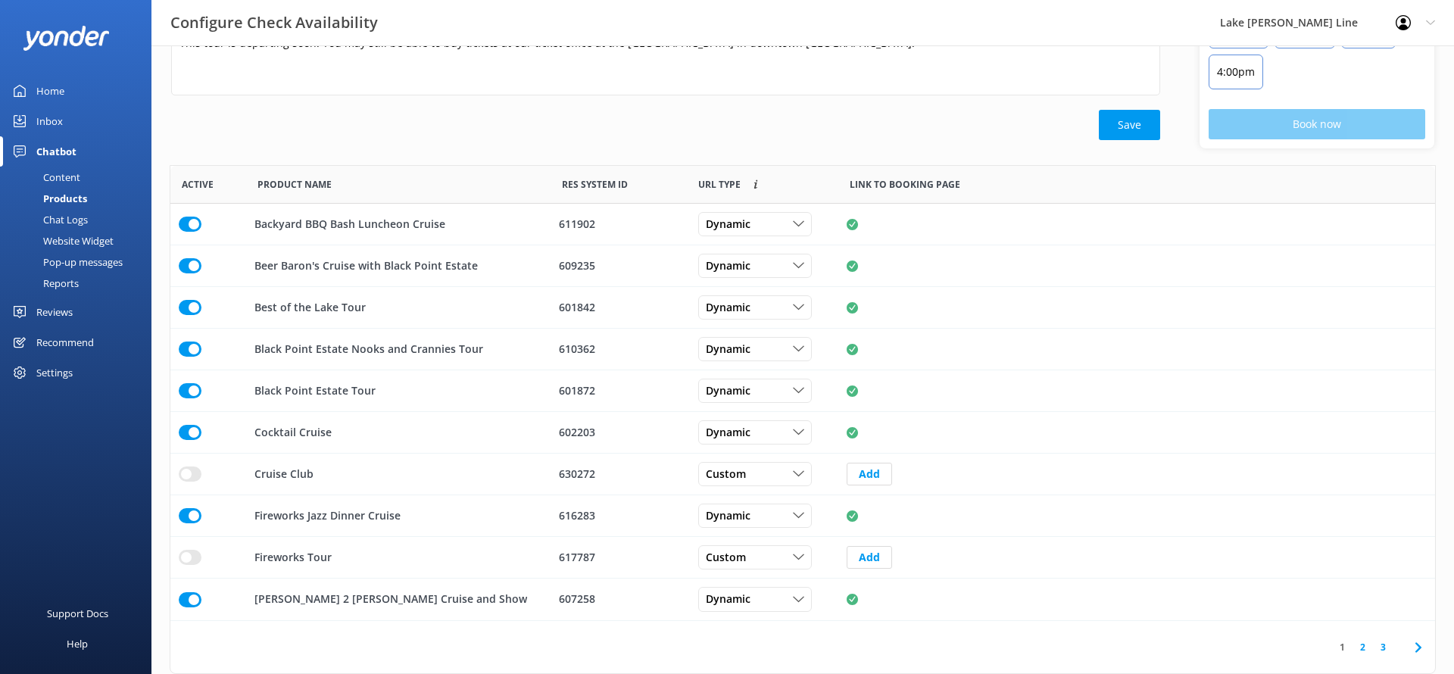
click at [1365, 643] on link "2" at bounding box center [1362, 647] width 20 height 14
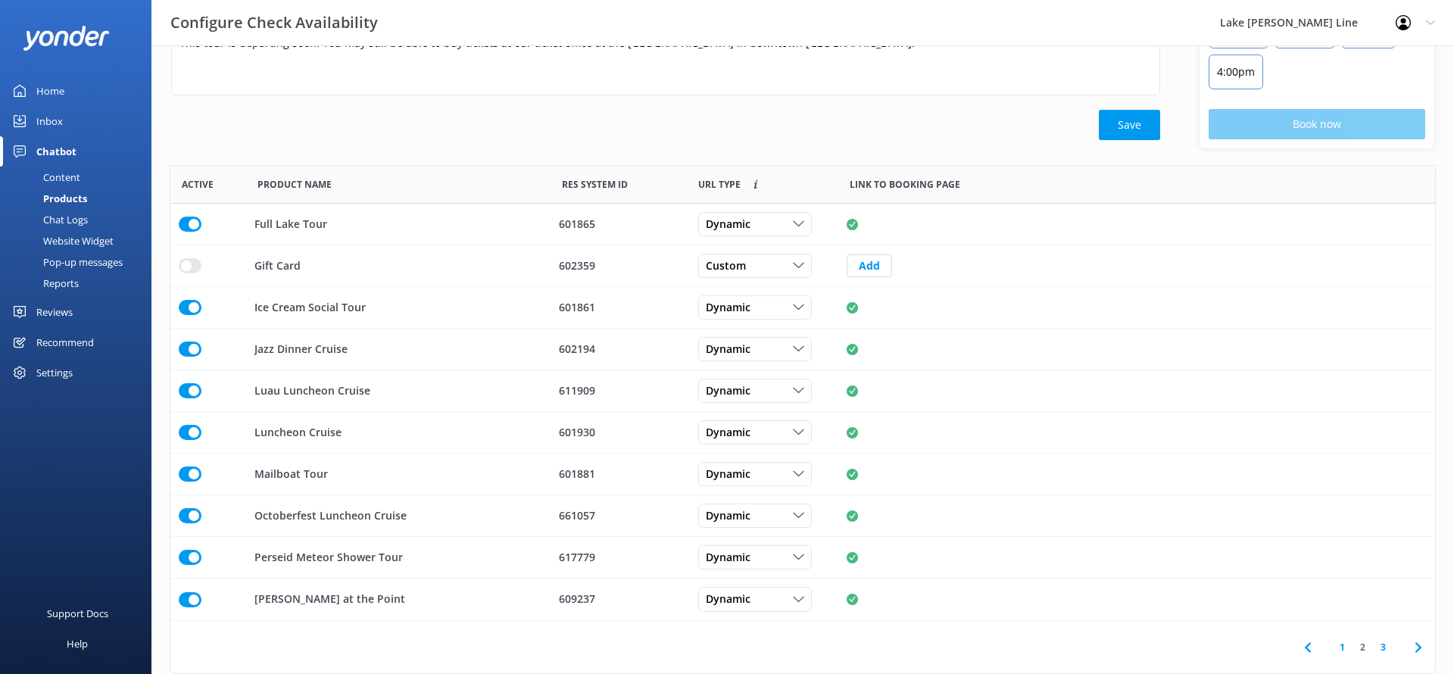
click at [1383, 648] on link "3" at bounding box center [1383, 647] width 20 height 14
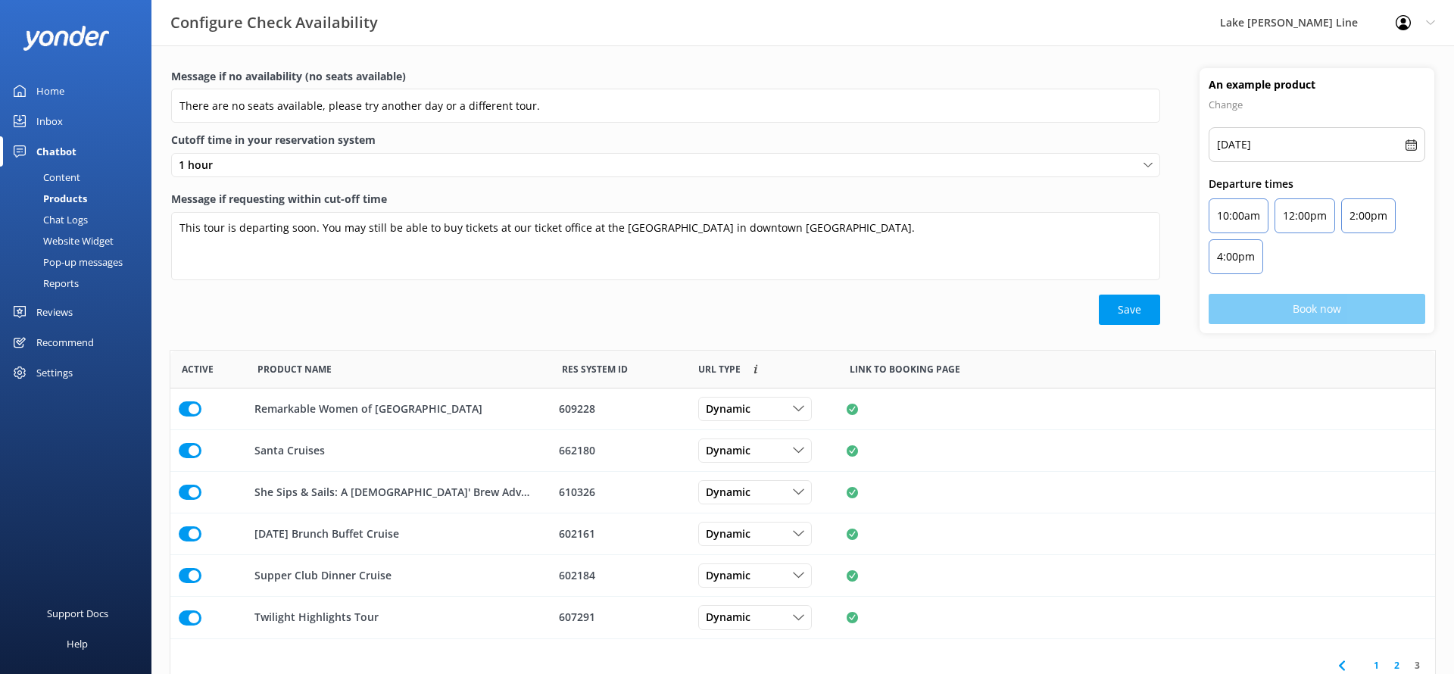
click at [72, 215] on div "Chat Logs" at bounding box center [48, 219] width 79 height 21
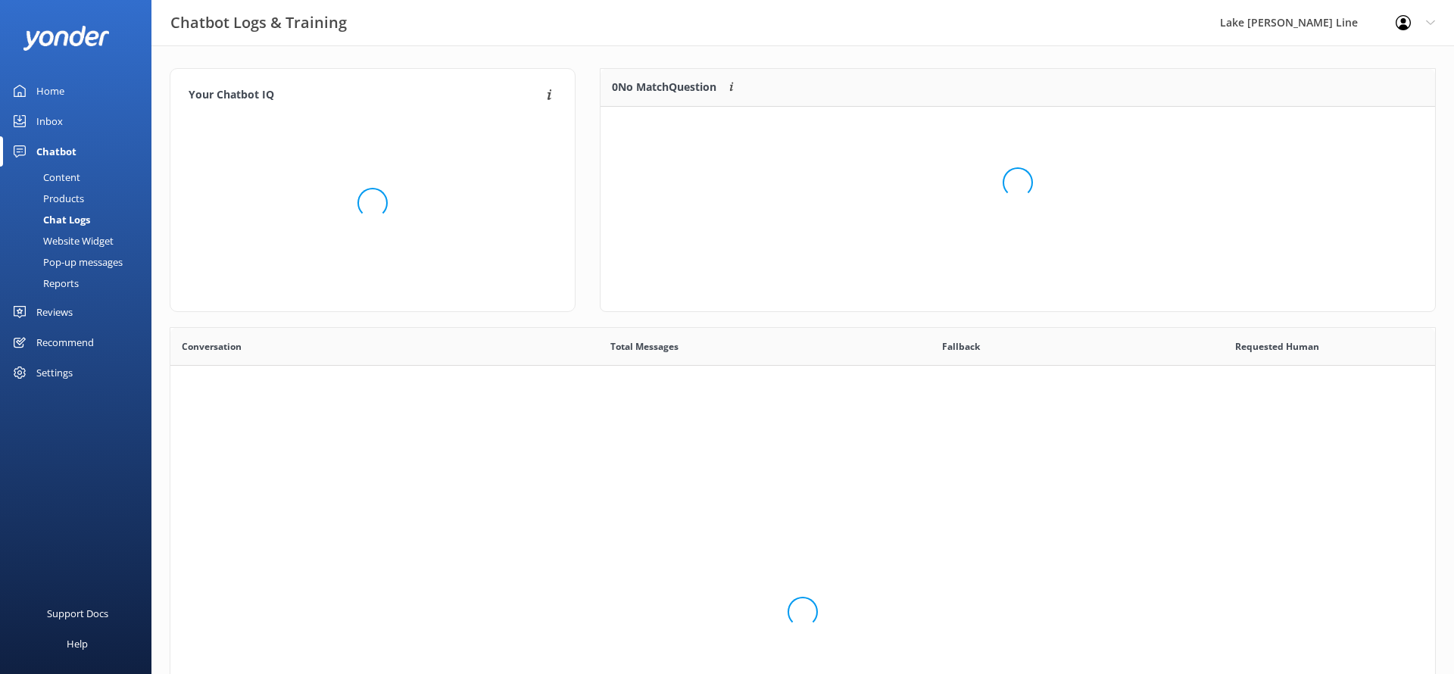
scroll to position [531, 1264]
